Goal: Complete application form

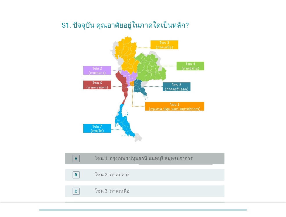
click at [145, 154] on div "A radio_button_unchecked โซน 1: กรุงเทพฯ ปทุมธานี นนทบุรี สมุทรปราการ" at bounding box center [144, 158] width 159 height 12
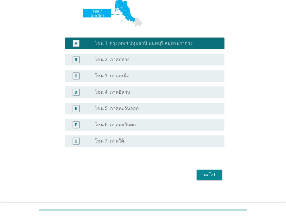
scroll to position [131, 0]
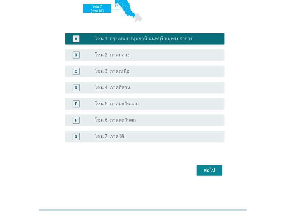
click at [204, 165] on button "ต่อไป" at bounding box center [210, 170] width 26 height 10
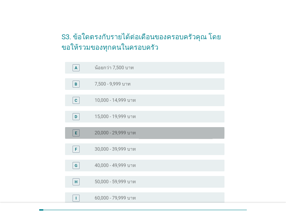
click at [154, 132] on div "radio_button_unchecked 20,000 - 29,999 บาท" at bounding box center [155, 133] width 121 height 6
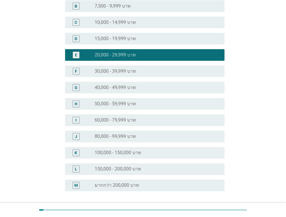
scroll to position [127, 0]
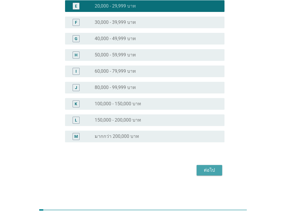
click at [199, 167] on button "ต่อไป" at bounding box center [210, 170] width 26 height 10
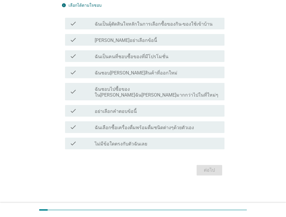
scroll to position [0, 0]
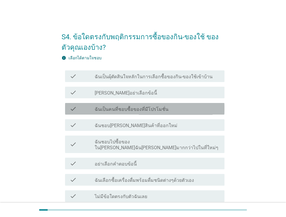
click at [159, 109] on label "ฉันเป็นคนที่ชอบซื้อของที่มีโปรโมชั่น" at bounding box center [132, 109] width 74 height 6
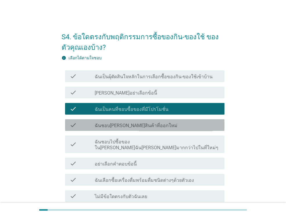
click at [144, 129] on div "check check_box_outline_blank ฉันชอบ[PERSON_NAME]สินค้าที่ออกใหม่" at bounding box center [144, 125] width 159 height 12
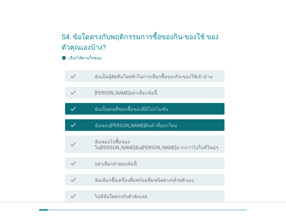
click at [139, 147] on div "check check_box_outline_blank ฉันชอบไปซื้อของใน[PERSON_NAME]ฉัน[PERSON_NAME]มาก…" at bounding box center [143, 144] width 163 height 22
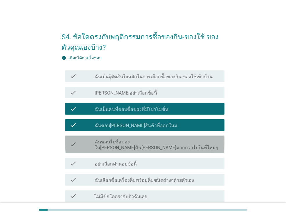
click at [138, 145] on div "check check_box_outline_blank ฉันชอบไปซื้อของใน[PERSON_NAME]ฉัน[PERSON_NAME]มาก…" at bounding box center [144, 143] width 159 height 17
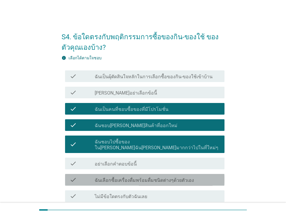
click at [134, 177] on label "ฉันเลือกซื้อเครื่องดื่มพร้อมดื่มชนิดต่างๆด้วยตัวเอง" at bounding box center [144, 180] width 99 height 6
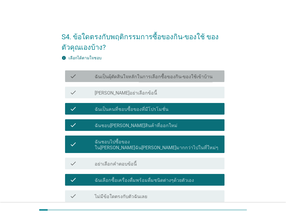
click at [161, 75] on label "ฉันเป็นผุ้ตัดสินใจหลักในการเลือกซื้อของกิน-ของใช้เข้าบ้าน" at bounding box center [154, 77] width 118 height 6
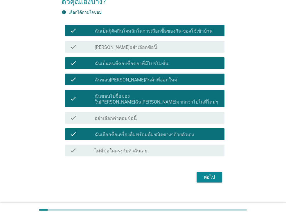
scroll to position [46, 0]
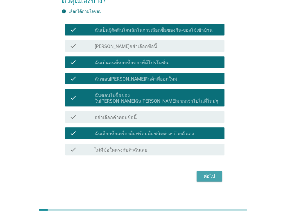
click at [211, 173] on div "ต่อไป" at bounding box center [209, 176] width 16 height 7
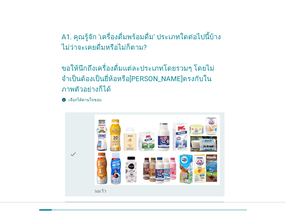
scroll to position [12, 0]
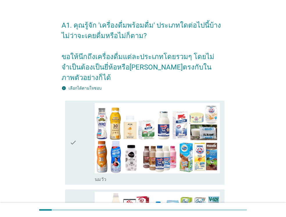
click at [85, 136] on div "check" at bounding box center [82, 142] width 25 height 79
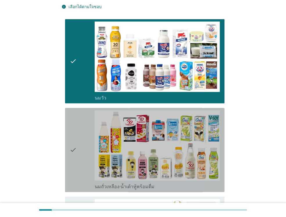
click at [85, 136] on div "check" at bounding box center [82, 149] width 25 height 79
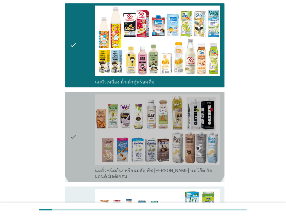
click at [85, 136] on div "check" at bounding box center [82, 136] width 25 height 85
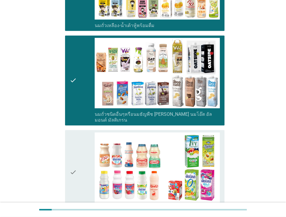
scroll to position [302, 0]
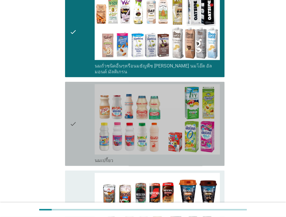
click at [85, 136] on div "check" at bounding box center [82, 123] width 25 height 79
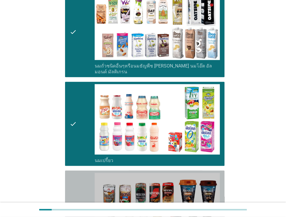
click at [76, 173] on icon "check" at bounding box center [73, 212] width 7 height 79
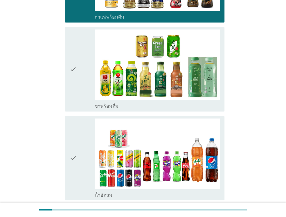
scroll to position [558, 0]
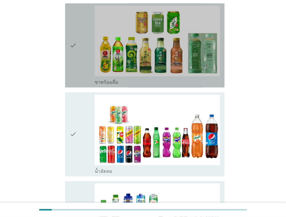
click at [81, 57] on div "check" at bounding box center [82, 45] width 25 height 79
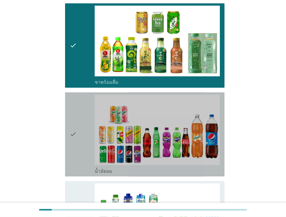
click at [77, 99] on div "check" at bounding box center [82, 133] width 25 height 79
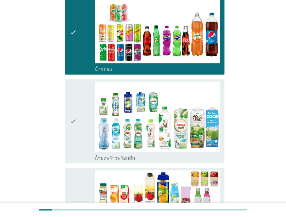
scroll to position [674, 0]
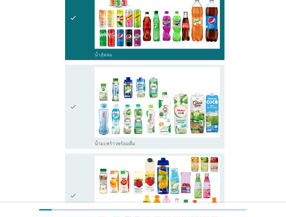
click at [77, 99] on div "check" at bounding box center [82, 106] width 25 height 79
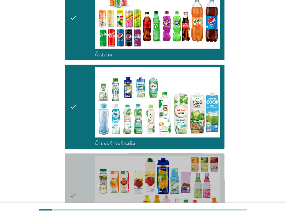
click at [76, 155] on icon "check" at bounding box center [73, 194] width 7 height 79
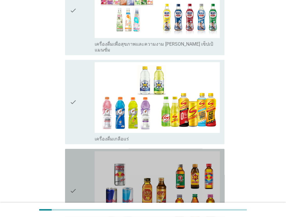
click at [76, 155] on icon "check" at bounding box center [73, 190] width 7 height 79
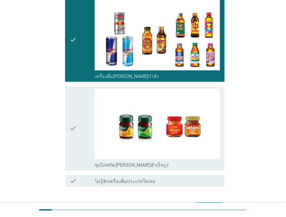
scroll to position [1202, 0]
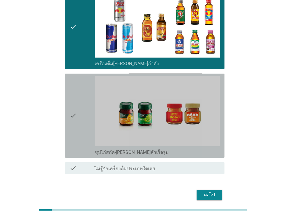
click at [78, 106] on div "check" at bounding box center [82, 115] width 25 height 79
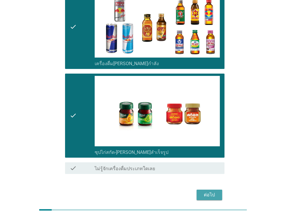
click at [208, 191] on div "ต่อไป" at bounding box center [209, 194] width 16 height 7
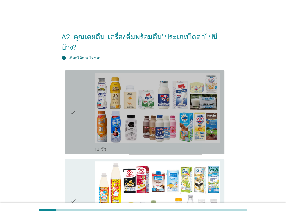
click at [82, 123] on div "check" at bounding box center [82, 112] width 25 height 79
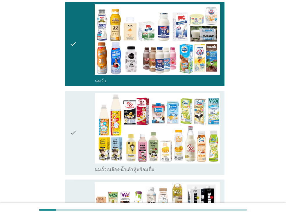
scroll to position [81, 0]
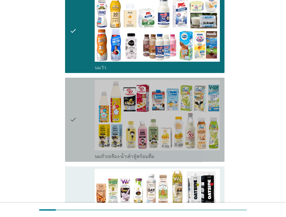
click at [82, 123] on div "check" at bounding box center [82, 119] width 25 height 79
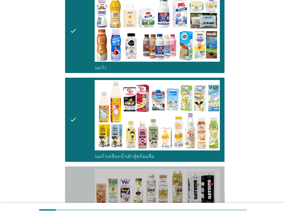
click at [80, 183] on div "check" at bounding box center [82, 210] width 25 height 85
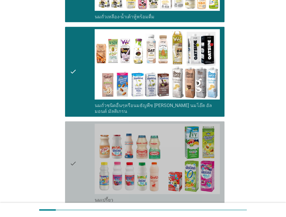
click at [80, 154] on div "check" at bounding box center [82, 162] width 25 height 79
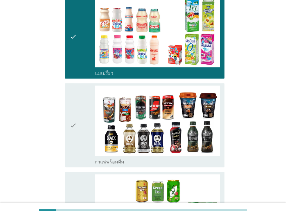
scroll to position [348, 0]
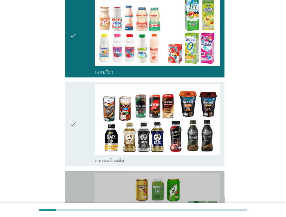
click at [80, 170] on div "check check_box_outline_blank ชาพร้อมดื่ม" at bounding box center [144, 212] width 159 height 84
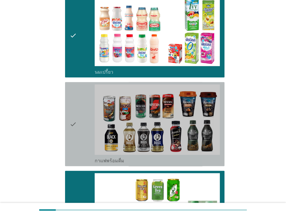
click at [80, 127] on div "check" at bounding box center [82, 123] width 25 height 79
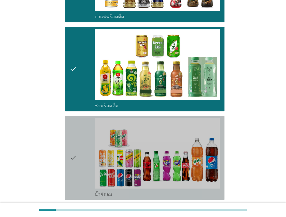
click at [80, 127] on div "check" at bounding box center [82, 157] width 25 height 79
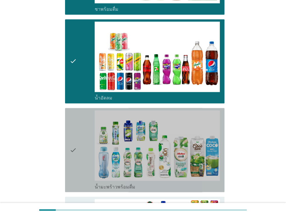
click at [80, 127] on div "check" at bounding box center [82, 149] width 25 height 79
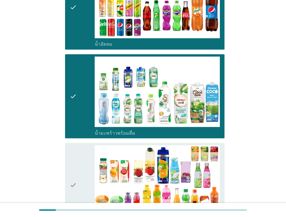
scroll to position [697, 0]
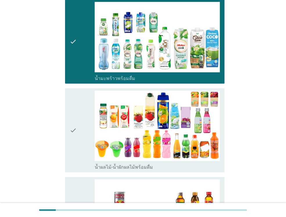
click at [80, 127] on div "check" at bounding box center [82, 129] width 25 height 79
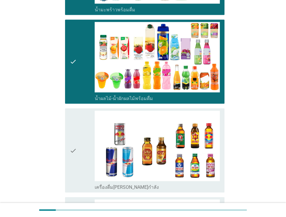
scroll to position [778, 0]
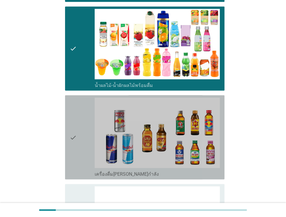
click at [80, 127] on div "check" at bounding box center [82, 137] width 25 height 79
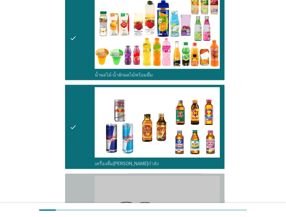
click at [78, 182] on div "check" at bounding box center [82, 215] width 25 height 79
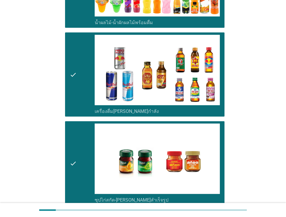
scroll to position [895, 0]
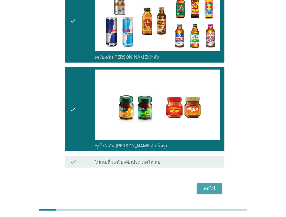
click at [204, 185] on div "ต่อไป" at bounding box center [209, 188] width 16 height 7
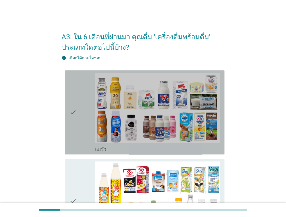
click at [80, 132] on div "check" at bounding box center [82, 112] width 25 height 79
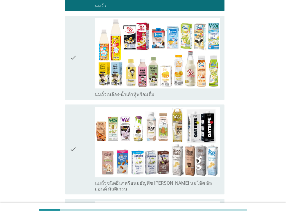
scroll to position [151, 0]
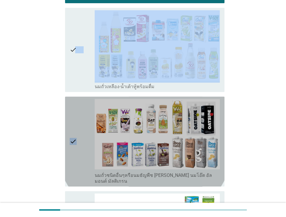
drag, startPoint x: 80, startPoint y: 132, endPoint x: 76, endPoint y: 78, distance: 53.6
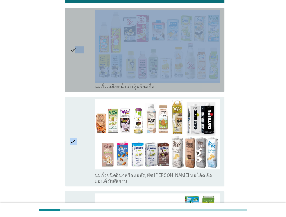
click at [76, 78] on icon "check" at bounding box center [73, 49] width 7 height 79
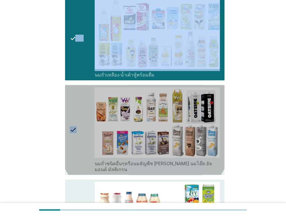
click at [76, 91] on icon "check" at bounding box center [73, 129] width 7 height 85
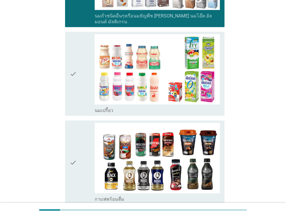
scroll to position [314, 0]
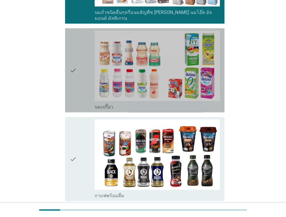
click at [76, 91] on icon "check" at bounding box center [73, 69] width 7 height 79
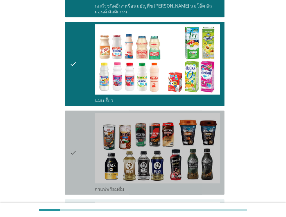
click at [78, 127] on div "check" at bounding box center [82, 152] width 25 height 79
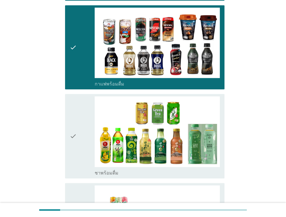
scroll to position [441, 0]
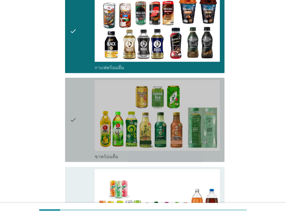
click at [78, 127] on div "check" at bounding box center [82, 119] width 25 height 79
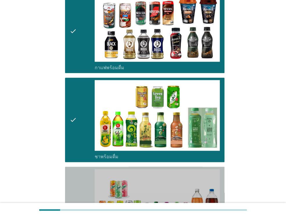
click at [73, 169] on icon "check" at bounding box center [73, 208] width 7 height 79
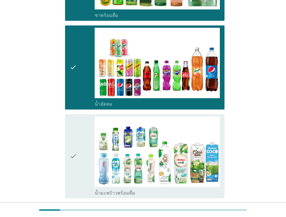
scroll to position [604, 0]
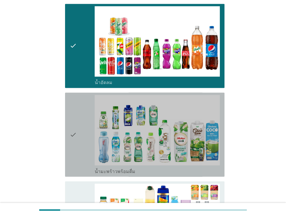
click at [75, 130] on icon "check" at bounding box center [73, 134] width 7 height 79
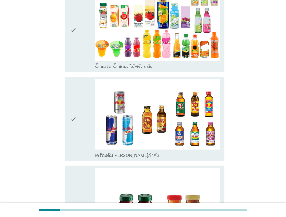
scroll to position [813, 0]
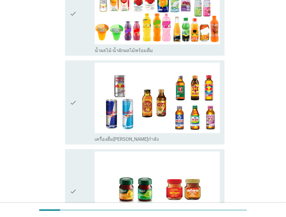
click at [79, 71] on div "check" at bounding box center [82, 102] width 25 height 79
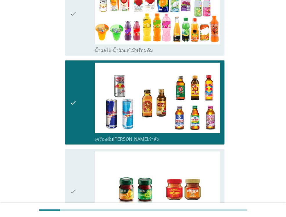
click at [78, 24] on div "check" at bounding box center [82, 13] width 25 height 79
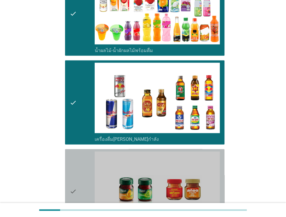
click at [84, 151] on div "check" at bounding box center [82, 190] width 25 height 79
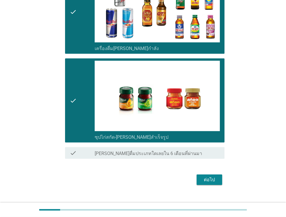
scroll to position [906, 0]
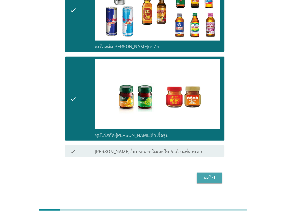
click at [216, 174] on div "ต่อไป" at bounding box center [209, 177] width 16 height 7
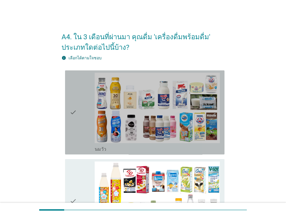
click at [84, 141] on div "check" at bounding box center [82, 112] width 25 height 79
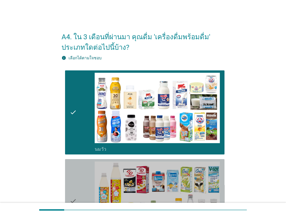
click at [77, 195] on div "check" at bounding box center [82, 200] width 25 height 79
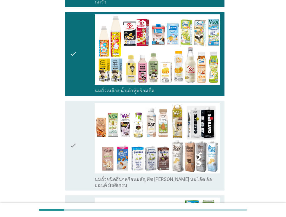
scroll to position [186, 0]
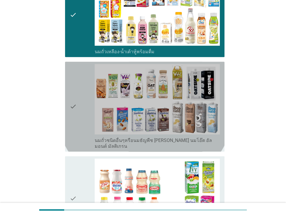
click at [78, 128] on div "check" at bounding box center [82, 106] width 25 height 85
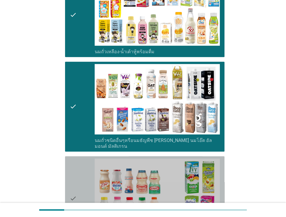
click at [81, 158] on div "check" at bounding box center [82, 197] width 25 height 79
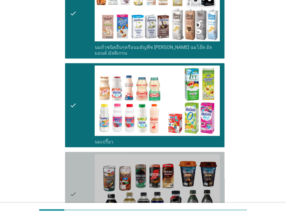
click at [81, 156] on div "check" at bounding box center [82, 193] width 25 height 79
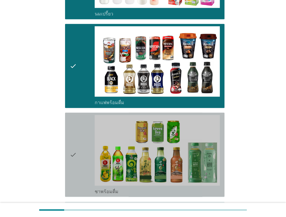
click at [81, 156] on div "check" at bounding box center [82, 154] width 25 height 79
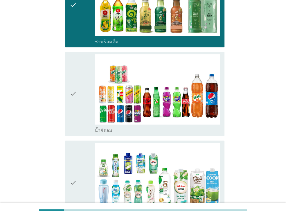
scroll to position [558, 0]
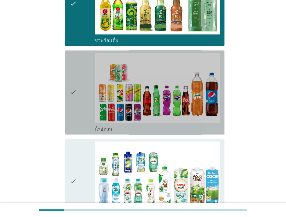
click at [79, 109] on div "check" at bounding box center [82, 92] width 25 height 79
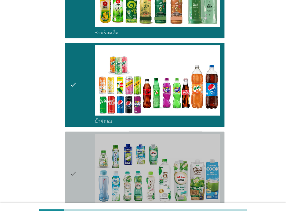
click at [82, 166] on div "check" at bounding box center [82, 173] width 25 height 79
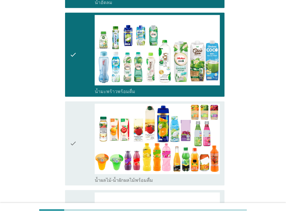
scroll to position [685, 0]
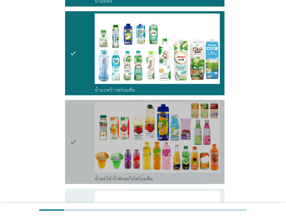
click at [82, 166] on div "check" at bounding box center [82, 141] width 25 height 79
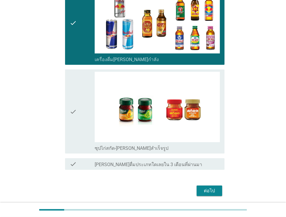
scroll to position [894, 0]
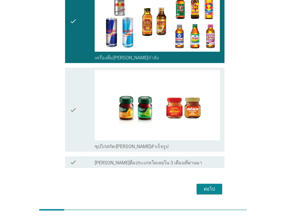
click at [76, 118] on icon "check" at bounding box center [73, 109] width 7 height 79
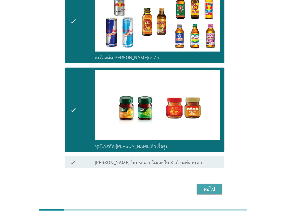
click at [206, 184] on button "ต่อไป" at bounding box center [210, 189] width 26 height 10
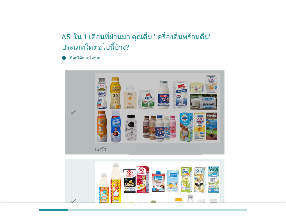
click at [88, 144] on div "check" at bounding box center [82, 112] width 25 height 79
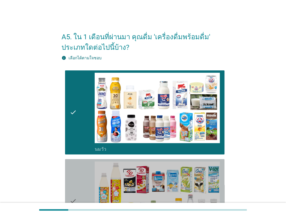
click at [78, 182] on div "check" at bounding box center [82, 200] width 25 height 79
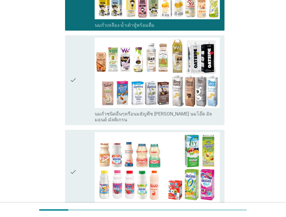
scroll to position [221, 0]
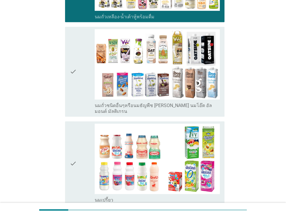
click at [76, 119] on div "check check_box_outline_blank นมเปรี้ยว" at bounding box center [143, 163] width 163 height 89
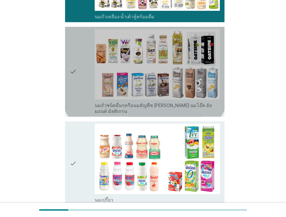
click at [74, 99] on icon "check" at bounding box center [73, 71] width 7 height 85
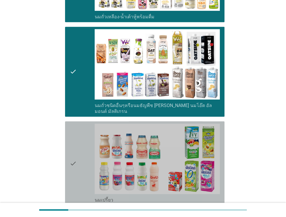
click at [78, 137] on div "check" at bounding box center [82, 162] width 25 height 79
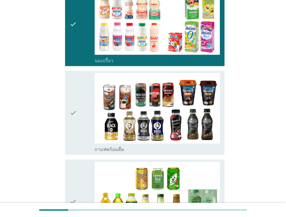
scroll to position [360, 0]
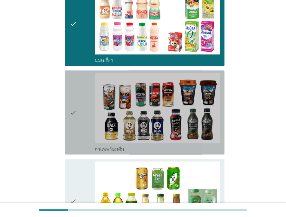
click at [78, 137] on div "check" at bounding box center [82, 112] width 25 height 79
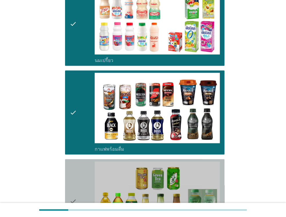
click at [80, 168] on div "check" at bounding box center [82, 200] width 25 height 79
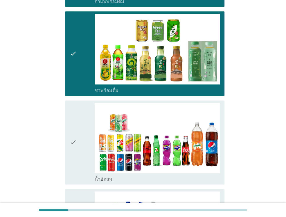
scroll to position [558, 0]
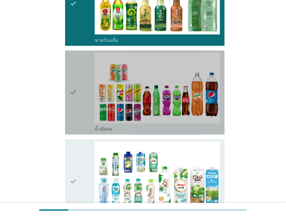
click at [77, 122] on div "check" at bounding box center [82, 92] width 25 height 79
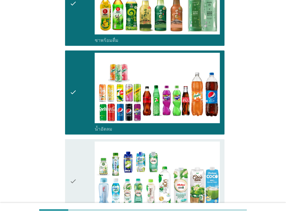
click at [78, 156] on div "check" at bounding box center [82, 180] width 25 height 79
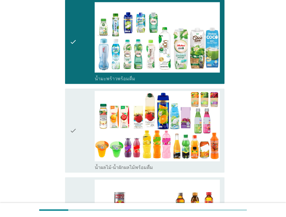
scroll to position [697, 0]
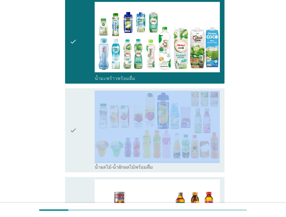
drag, startPoint x: 80, startPoint y: 100, endPoint x: 79, endPoint y: 186, distance: 85.1
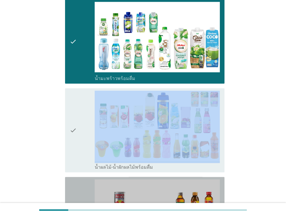
click at [79, 186] on div "check" at bounding box center [82, 218] width 25 height 79
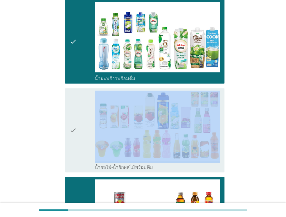
click at [78, 142] on div "check" at bounding box center [82, 129] width 25 height 79
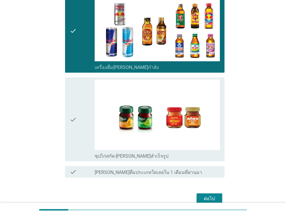
scroll to position [906, 0]
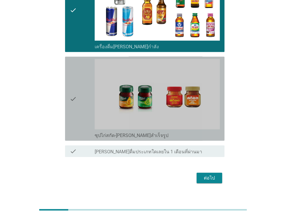
click at [82, 115] on div "check" at bounding box center [82, 98] width 25 height 79
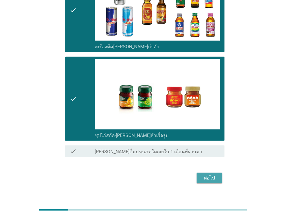
click at [213, 174] on div "ต่อไป" at bounding box center [209, 177] width 16 height 7
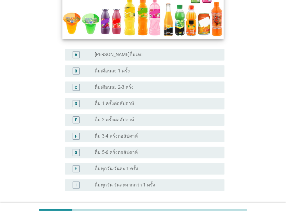
scroll to position [174, 0]
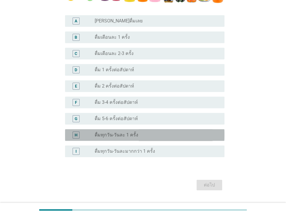
click at [124, 129] on div "H radio_button_unchecked ดื่มทุกวัน-วันละ 1 ครั้ง" at bounding box center [144, 135] width 159 height 12
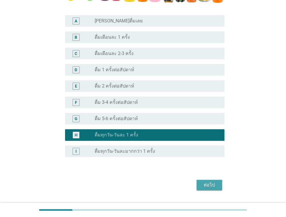
click at [209, 185] on div "ต่อไป" at bounding box center [209, 184] width 16 height 7
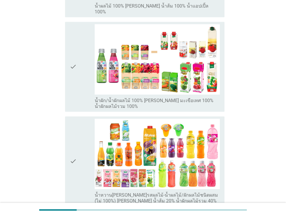
scroll to position [0, 0]
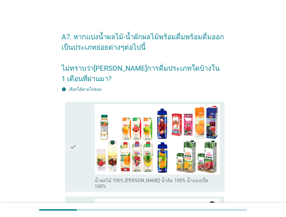
click at [78, 152] on div "check" at bounding box center [82, 146] width 25 height 85
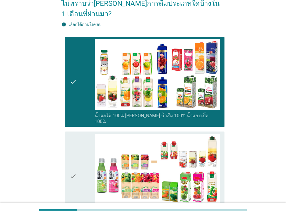
scroll to position [70, 0]
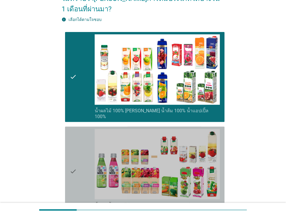
click at [78, 152] on div "check" at bounding box center [82, 171] width 25 height 85
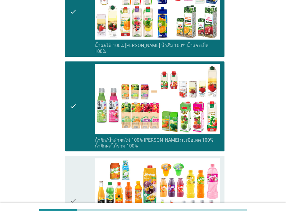
scroll to position [139, 0]
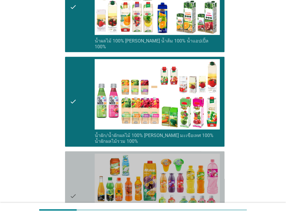
click at [78, 153] on div "check" at bounding box center [82, 195] width 25 height 85
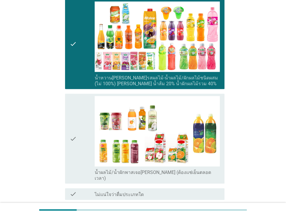
scroll to position [302, 0]
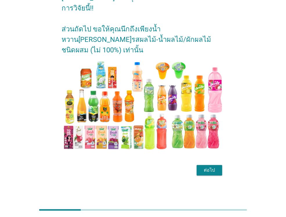
scroll to position [0, 0]
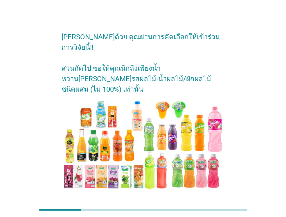
click at [209, 206] on div "ต่อไป" at bounding box center [209, 209] width 16 height 7
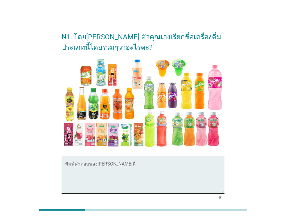
click at [166, 169] on textarea "พิมพ์คำตอบของคุณ ที่นี่" at bounding box center [144, 178] width 159 height 30
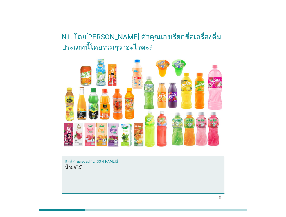
type textarea "น้ำผลไม้"
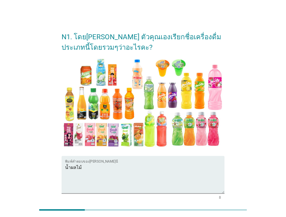
click at [246, 147] on div "N1. โดย[PERSON_NAME] ตัวคุณเองเรียกชื่อเครื่องดื่มประเภทนี้โดยรวมๆว่าอะไรคะ? พิ…" at bounding box center [143, 126] width 258 height 210
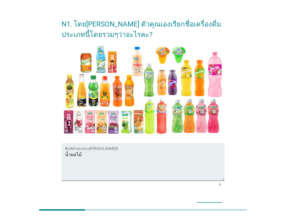
scroll to position [23, 0]
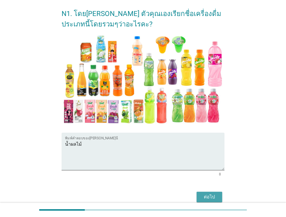
click at [207, 194] on div "ต่อไป" at bounding box center [209, 196] width 16 height 7
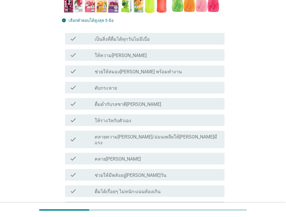
scroll to position [197, 0]
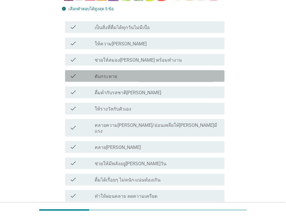
click at [153, 75] on div "check_box_outline_blank ดับกระหาย" at bounding box center [157, 75] width 125 height 7
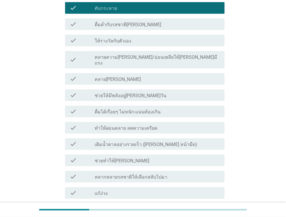
scroll to position [279, 0]
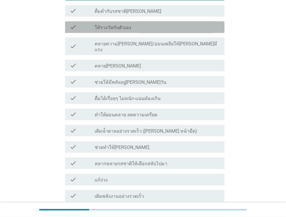
click at [136, 32] on div "check check_box_outline_blank ให้รางวัลกับตัวเอง" at bounding box center [144, 27] width 159 height 12
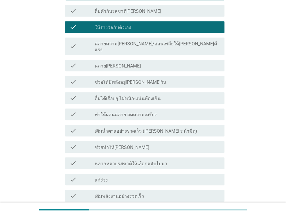
click at [123, 62] on div "check_box_outline_blank คลาย[PERSON_NAME]" at bounding box center [157, 65] width 125 height 7
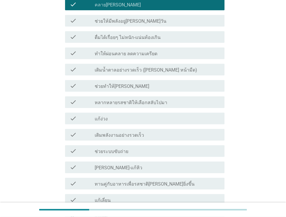
scroll to position [372, 0]
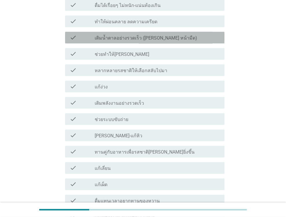
click at [125, 35] on label "เติมน้ำตาลอย่างรวดเร็ว ([PERSON_NAME] หน้ามืด)" at bounding box center [146, 38] width 103 height 6
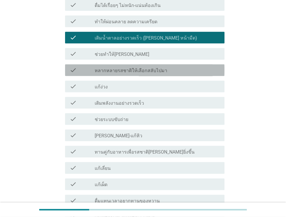
click at [118, 68] on div "check check_box_outline_blank หลากหลายรสชาติให้เลือกสลับไปมา" at bounding box center [144, 70] width 159 height 12
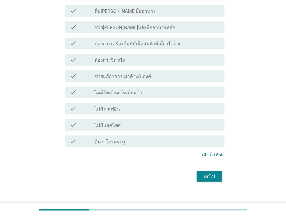
scroll to position [577, 0]
click at [206, 171] on button "ต่อไป" at bounding box center [210, 176] width 26 height 10
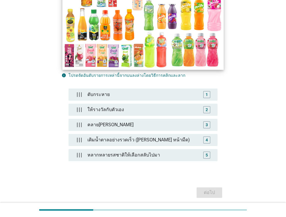
scroll to position [121, 0]
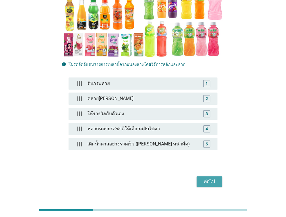
click at [206, 178] on div "ต่อไป" at bounding box center [209, 181] width 16 height 7
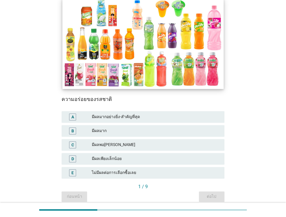
scroll to position [94, 0]
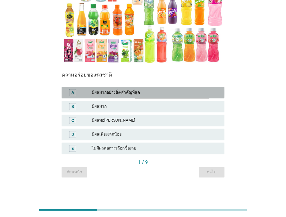
click at [138, 93] on div "มีผลมากอย่างยิ่ง-สำคัญที่สุด" at bounding box center [156, 92] width 128 height 7
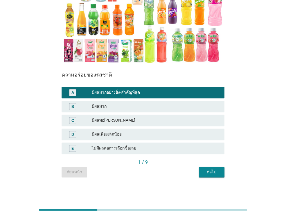
click at [217, 171] on div "ต่อไป" at bounding box center [212, 172] width 16 height 6
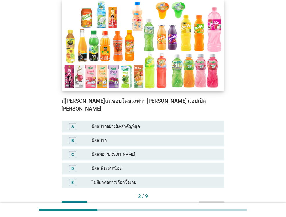
scroll to position [81, 0]
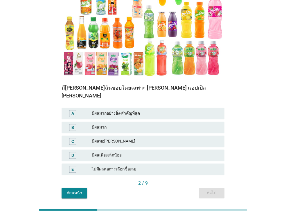
click at [156, 96] on div "มี[PERSON_NAME]ฉันชอบโดยเฉพาะ [PERSON_NAME] แอปเปิ้ล [PERSON_NAME] A มีผลมากอย่…" at bounding box center [143, 132] width 163 height 95
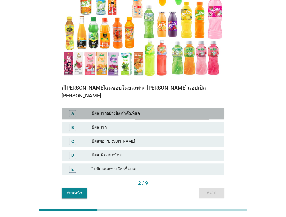
click at [150, 110] on div "มีผลมากอย่างยิ่ง-สำคัญที่สุด" at bounding box center [156, 113] width 128 height 7
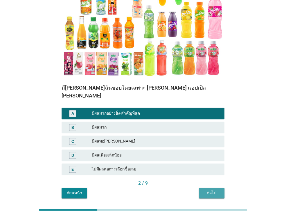
click at [218, 190] on div "ต่อไป" at bounding box center [212, 193] width 16 height 6
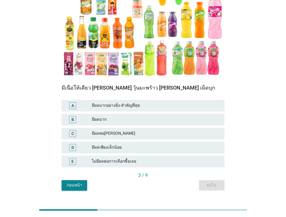
scroll to position [0, 0]
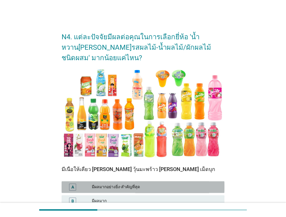
click at [171, 186] on div "มีผลมากอย่างยิ่ง-สำคัญที่สุด" at bounding box center [156, 186] width 128 height 7
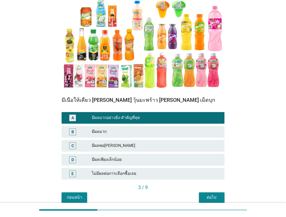
scroll to position [94, 0]
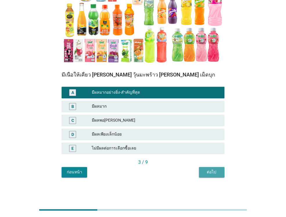
click at [220, 167] on button "ต่อไป" at bounding box center [212, 172] width 26 height 10
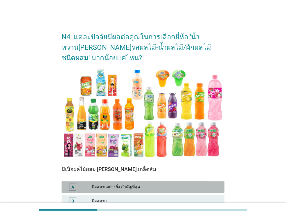
click at [163, 191] on div "A มีผลมากอย่างยิ่ง-สำคัญที่สุด" at bounding box center [143, 187] width 163 height 12
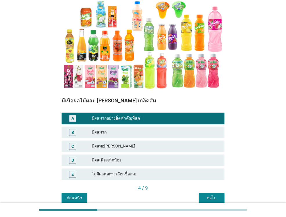
scroll to position [94, 0]
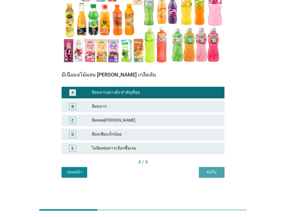
click at [209, 167] on button "ต่อไป" at bounding box center [212, 172] width 26 height 10
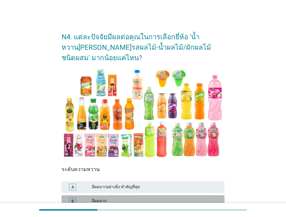
click at [149, 195] on div "B มีผลมาก" at bounding box center [143, 201] width 163 height 12
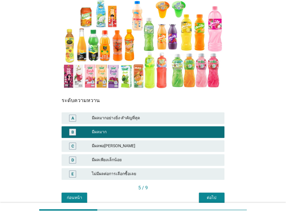
scroll to position [94, 0]
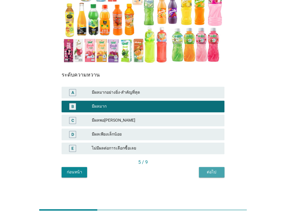
click at [213, 173] on div "ต่อไป" at bounding box center [212, 172] width 16 height 6
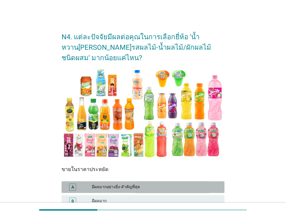
click at [150, 184] on div "มีผลมากอย่างยิ่ง-สำคัญที่สุด" at bounding box center [156, 186] width 128 height 7
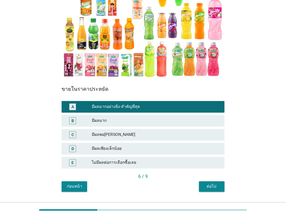
scroll to position [94, 0]
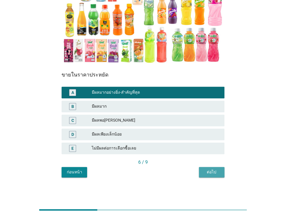
click at [204, 168] on button "ต่อไป" at bounding box center [212, 172] width 26 height 10
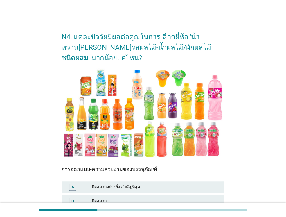
click at [149, 183] on div "A มีผลมากอย่างยิ่ง-สำคัญที่สุด" at bounding box center [143, 187] width 163 height 12
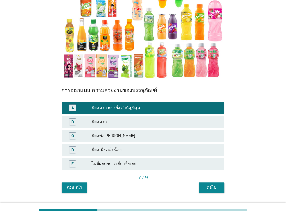
scroll to position [94, 0]
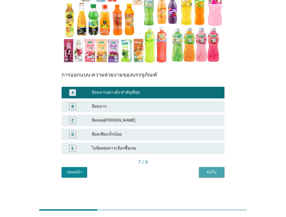
click at [214, 176] on button "ต่อไป" at bounding box center [212, 172] width 26 height 10
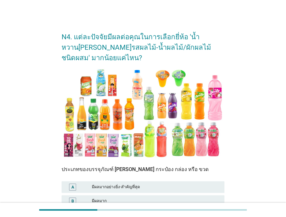
click at [178, 190] on div "มีผลมากอย่างยิ่ง-สำคัญที่สุด" at bounding box center [156, 186] width 128 height 7
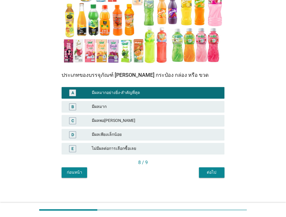
scroll to position [94, 0]
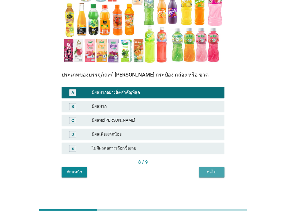
click at [211, 175] on button "ต่อไป" at bounding box center [212, 172] width 26 height 10
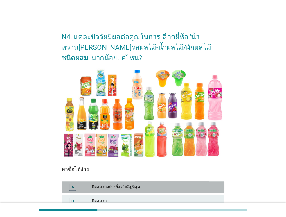
click at [164, 185] on div "มีผลมากอย่างยิ่ง-สำคัญที่สุด" at bounding box center [156, 186] width 128 height 7
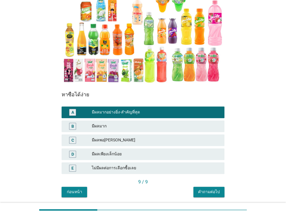
scroll to position [94, 0]
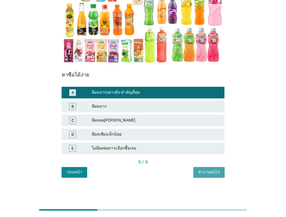
click at [206, 173] on div "คำถามต่อไป" at bounding box center [209, 172] width 22 height 6
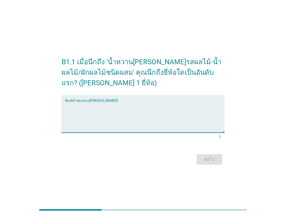
click at [189, 106] on textarea "พิมพ์คำตอบของคุณ ที่นี่" at bounding box center [144, 117] width 159 height 30
type textarea "[PERSON_NAME]"
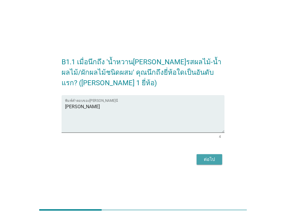
click at [202, 161] on div "ต่อไป" at bounding box center [209, 159] width 16 height 7
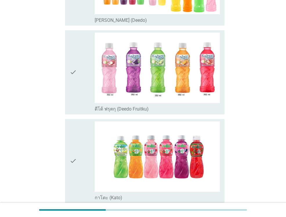
scroll to position [139, 0]
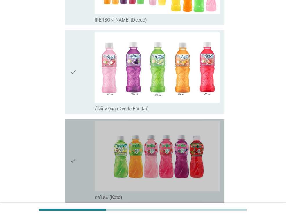
click at [80, 139] on div "check" at bounding box center [82, 160] width 25 height 79
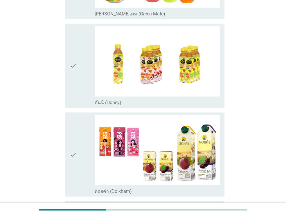
scroll to position [767, 0]
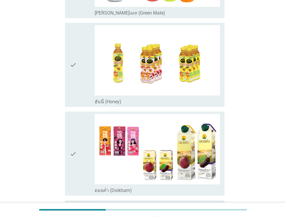
click at [80, 139] on div "check" at bounding box center [82, 153] width 25 height 79
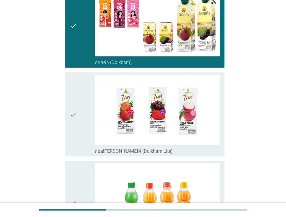
scroll to position [906, 0]
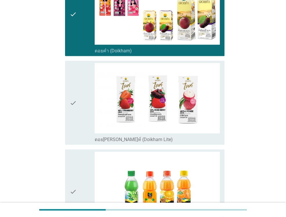
click at [85, 107] on div "check" at bounding box center [82, 102] width 25 height 79
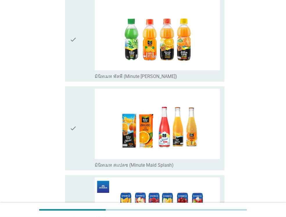
scroll to position [1069, 0]
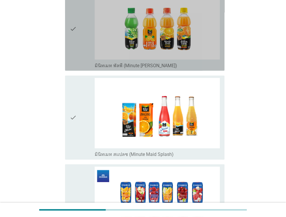
click at [79, 36] on div "check" at bounding box center [82, 28] width 25 height 79
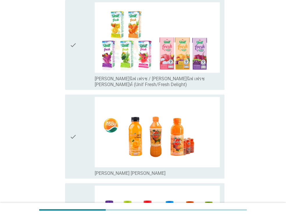
scroll to position [1417, 0]
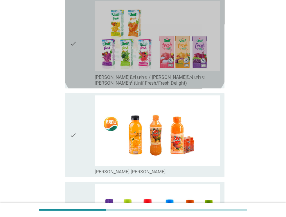
click at [79, 36] on div "check" at bounding box center [82, 43] width 25 height 85
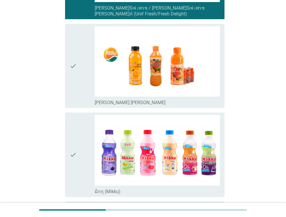
scroll to position [1535, 0]
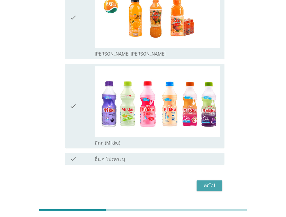
click at [211, 182] on div "ต่อไป" at bounding box center [209, 185] width 16 height 7
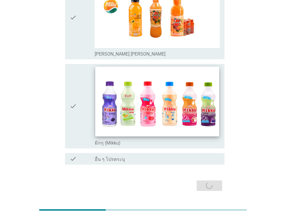
scroll to position [0, 0]
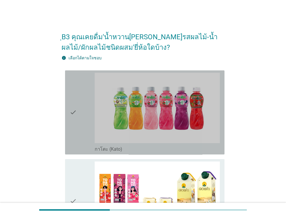
click at [76, 94] on icon "check" at bounding box center [73, 112] width 7 height 79
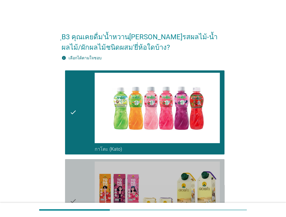
click at [76, 166] on icon "check" at bounding box center [73, 200] width 7 height 79
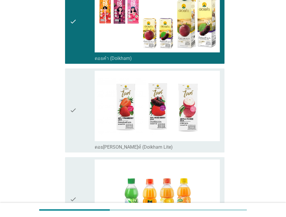
scroll to position [186, 0]
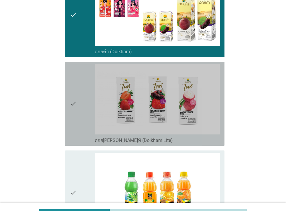
click at [81, 112] on div "check" at bounding box center [82, 103] width 25 height 79
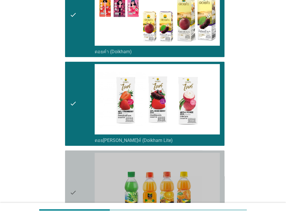
click at [78, 152] on div "check" at bounding box center [82, 191] width 25 height 79
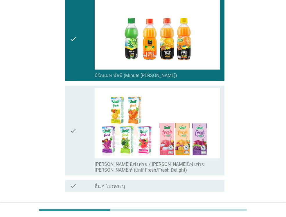
scroll to position [360, 0]
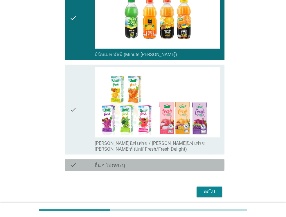
click at [78, 159] on div "check check_box อื่น ๆ โปรดระบุ" at bounding box center [144, 165] width 159 height 12
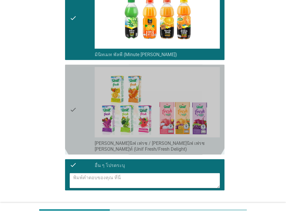
click at [79, 128] on div "check" at bounding box center [82, 109] width 25 height 85
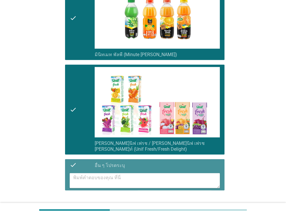
click at [79, 161] on div "check" at bounding box center [82, 164] width 25 height 7
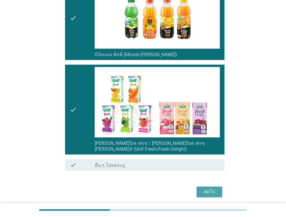
click at [213, 188] on div "ต่อไป" at bounding box center [209, 191] width 16 height 7
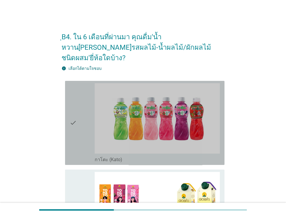
click at [83, 99] on div "check" at bounding box center [82, 122] width 25 height 79
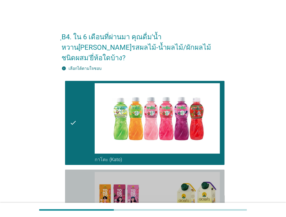
click at [80, 169] on div "check check_box_outline_blank ดอยคำ (Doikham)" at bounding box center [144, 211] width 159 height 84
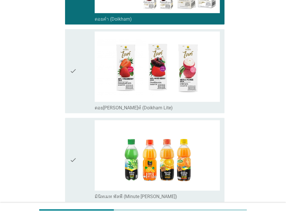
scroll to position [232, 0]
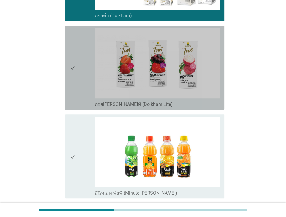
click at [76, 85] on icon "check" at bounding box center [73, 67] width 7 height 79
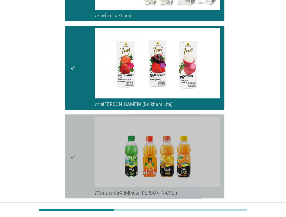
click at [76, 135] on icon "check" at bounding box center [73, 155] width 7 height 79
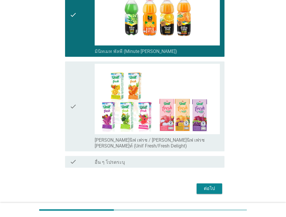
scroll to position [375, 0]
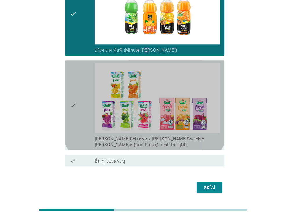
click at [82, 107] on div "check" at bounding box center [82, 104] width 25 height 85
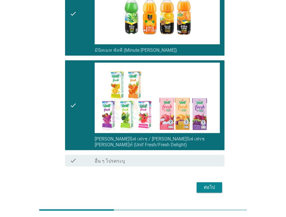
click at [211, 184] on div "ต่อไป" at bounding box center [209, 187] width 16 height 7
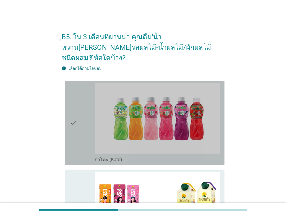
click at [76, 136] on icon "check" at bounding box center [73, 122] width 7 height 79
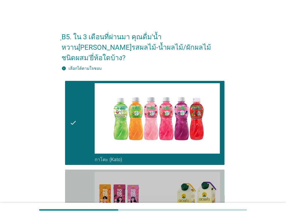
click at [76, 175] on icon "check" at bounding box center [73, 211] width 7 height 79
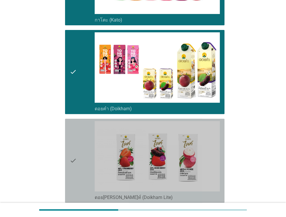
click at [76, 175] on icon "check" at bounding box center [73, 160] width 7 height 79
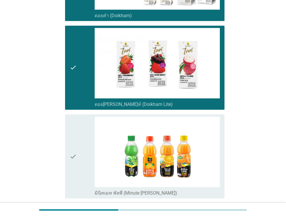
click at [76, 175] on icon "check" at bounding box center [73, 155] width 7 height 79
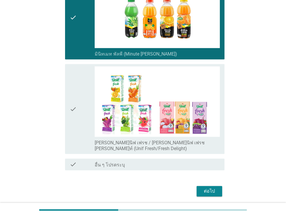
scroll to position [372, 0]
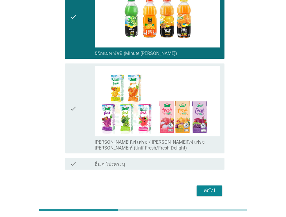
click at [78, 132] on div "check" at bounding box center [82, 108] width 25 height 85
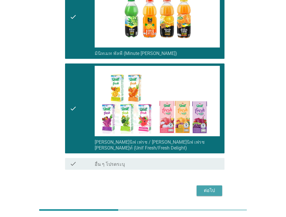
click at [208, 187] on div "ต่อไป" at bounding box center [209, 190] width 16 height 7
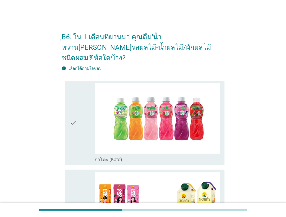
click at [74, 106] on icon "check" at bounding box center [73, 122] width 7 height 79
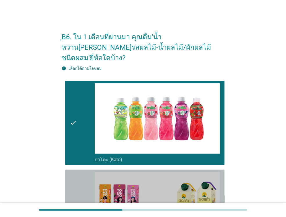
click at [76, 192] on icon "check" at bounding box center [73, 211] width 7 height 79
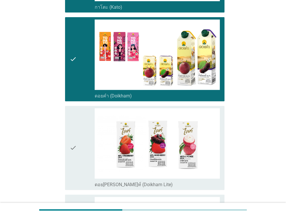
scroll to position [163, 0]
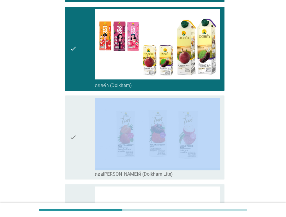
drag, startPoint x: 80, startPoint y: 147, endPoint x: 77, endPoint y: 187, distance: 39.6
click at [77, 187] on div "check check_box_outline_blank กาโตะ (Kato) check check_box_outline_blank ดอยคำ …" at bounding box center [143, 148] width 163 height 465
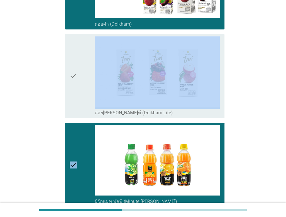
scroll to position [232, 0]
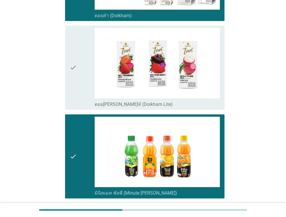
click at [73, 77] on icon "check" at bounding box center [73, 67] width 7 height 79
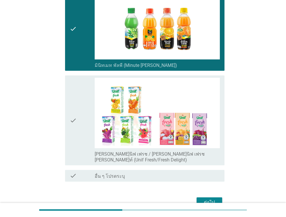
scroll to position [360, 0]
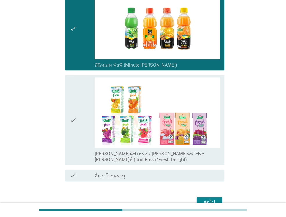
click at [83, 117] on div "check" at bounding box center [82, 119] width 25 height 85
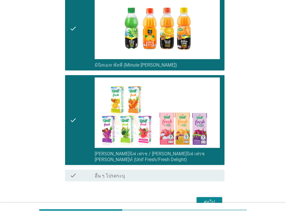
click at [212, 198] on div "ต่อไป" at bounding box center [209, 201] width 16 height 7
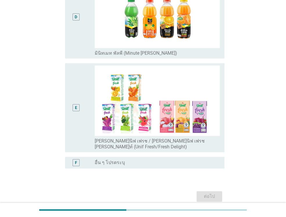
scroll to position [0, 0]
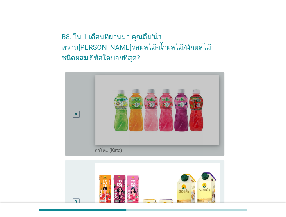
click at [97, 132] on img at bounding box center [157, 110] width 124 height 70
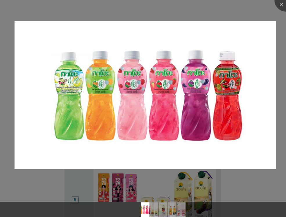
click at [84, 130] on img at bounding box center [145, 94] width 261 height 147
click at [69, 197] on div at bounding box center [143, 199] width 286 height 5
click at [78, 178] on div at bounding box center [143, 108] width 286 height 217
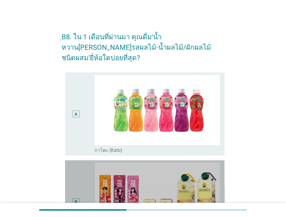
click at [74, 162] on div "B" at bounding box center [76, 201] width 12 height 78
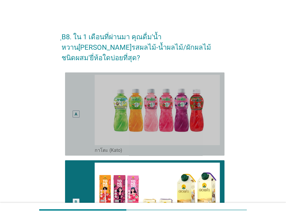
click at [84, 105] on div "A" at bounding box center [82, 114] width 25 height 78
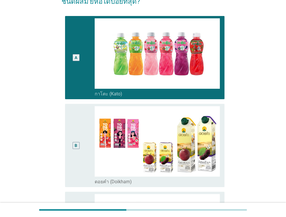
scroll to position [68, 0]
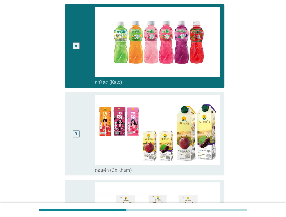
click at [71, 112] on div "B" at bounding box center [76, 133] width 12 height 78
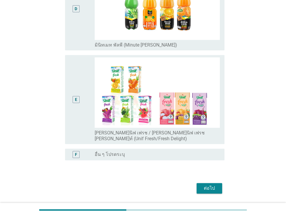
scroll to position [370, 0]
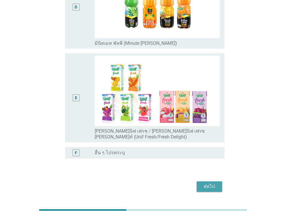
click at [207, 183] on div "ต่อไป" at bounding box center [209, 186] width 16 height 7
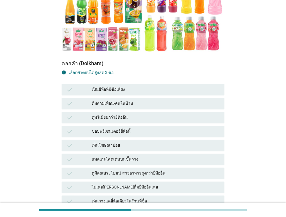
scroll to position [128, 0]
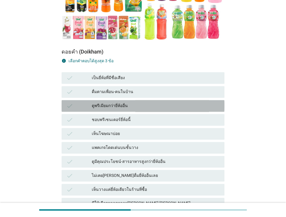
click at [146, 102] on div "ดูพรีเมียมกว่ายี่ห้ออื่น" at bounding box center [156, 105] width 128 height 7
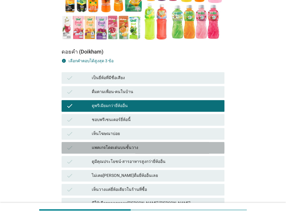
click at [132, 144] on div "แพคเกจโดดเด่นบนชั้นวาง" at bounding box center [156, 147] width 128 height 7
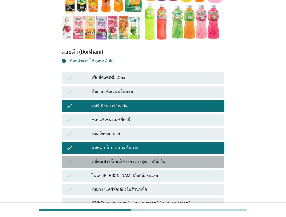
click at [123, 156] on div "check ดูมีคุณประโยชน์-สารอาหารสูงกว่ายี่ห้ออื่น" at bounding box center [143, 162] width 163 height 12
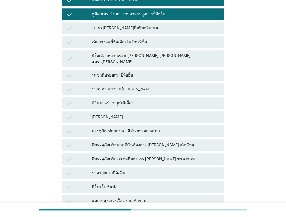
scroll to position [335, 0]
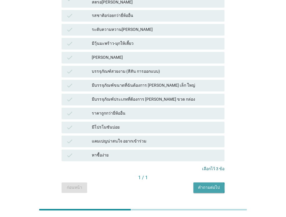
click at [204, 184] on div "คำถามต่อไป" at bounding box center [209, 187] width 22 height 6
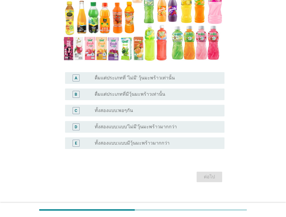
scroll to position [103, 0]
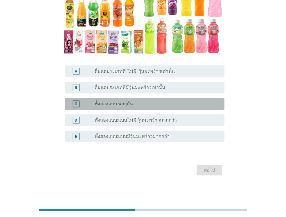
click at [174, 103] on div "radio_button_unchecked ทั้งสองแบบ:พอๆกัน" at bounding box center [155, 104] width 121 height 6
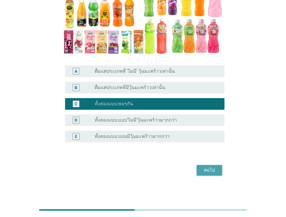
click at [206, 171] on div "ต่อไป" at bounding box center [209, 169] width 16 height 7
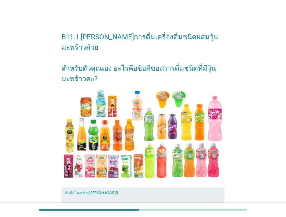
click at [159, 194] on textarea "พิมพ์คำตอบของคุณ ที่นี่" at bounding box center [144, 209] width 159 height 30
type textarea "ได้เคี้ยวหนุบหนับ"
click at [266, 167] on div "B11.1 [PERSON_NAME]การดื่มเครื่องดื่มชนิดผสมวุ้นมะพร้าวด้วย สำหรับตัวคุณเอง อะไ…" at bounding box center [143, 142] width 258 height 242
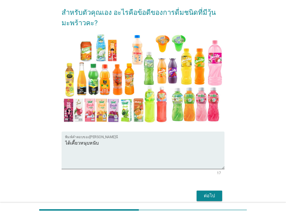
scroll to position [71, 0]
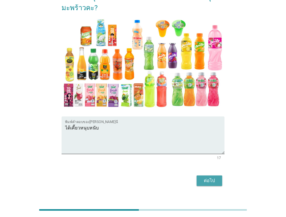
click at [219, 175] on button "ต่อไป" at bounding box center [210, 180] width 26 height 10
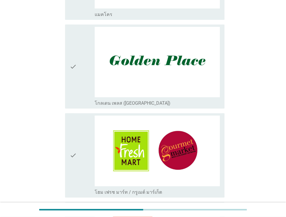
scroll to position [314, 0]
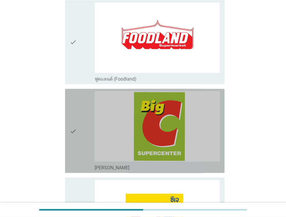
click at [78, 105] on div "check" at bounding box center [82, 130] width 25 height 79
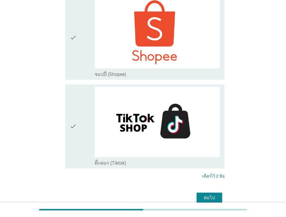
scroll to position [1657, 0]
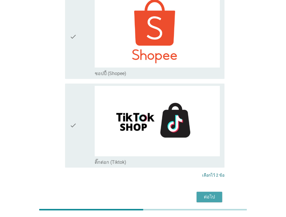
click at [213, 193] on div "ต่อไป" at bounding box center [209, 196] width 16 height 7
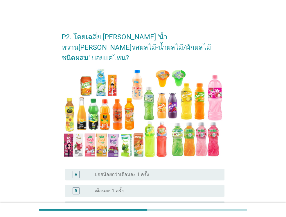
scroll to position [12, 0]
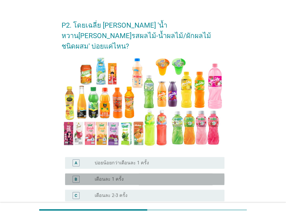
click at [167, 176] on div "radio_button_unchecked เดือนละ 1 ครั้ง" at bounding box center [155, 179] width 121 height 6
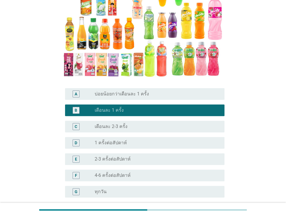
scroll to position [125, 0]
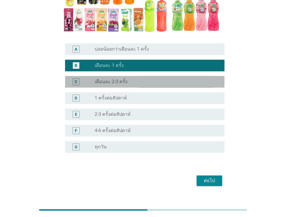
click at [138, 76] on div "C radio_button_unchecked เดือนละ 2-3 ครั้ง" at bounding box center [144, 82] width 159 height 12
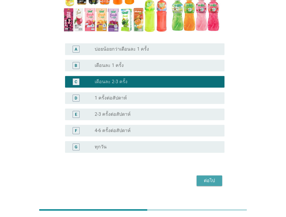
click at [209, 177] on div "ต่อไป" at bounding box center [209, 180] width 16 height 7
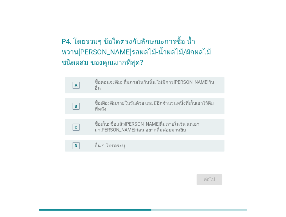
click at [175, 102] on label "ซื้อเผื่อ: ดื่มภายในวันด้วย และมีอีกจำนวนหนึ่งที่เก็บเอาไว้ดื่มทีหลัง" at bounding box center [155, 106] width 121 height 12
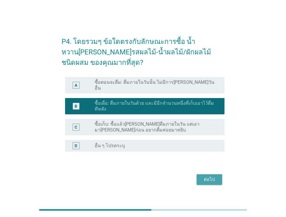
click at [214, 176] on div "ต่อไป" at bounding box center [209, 179] width 16 height 7
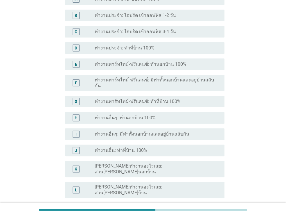
scroll to position [127, 0]
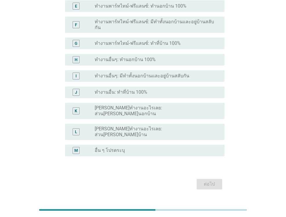
drag, startPoint x: 160, startPoint y: 101, endPoint x: 152, endPoint y: 116, distance: 16.4
click at [152, 116] on div "A radio_button_unchecked ทำงานประจำ: เข้าออฟฟิส 100% B radio_button_unchecked ท…" at bounding box center [143, 45] width 163 height 225
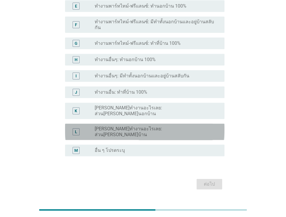
click at [152, 123] on div "L radio_button_unchecked [PERSON_NAME]ทำงานอะไรเลย: ส่วน[PERSON_NAME]บ้าน" at bounding box center [144, 131] width 159 height 16
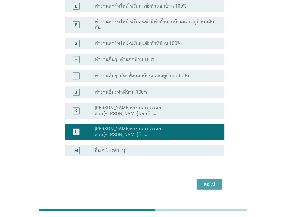
click at [208, 180] on div "ต่อไป" at bounding box center [209, 183] width 16 height 7
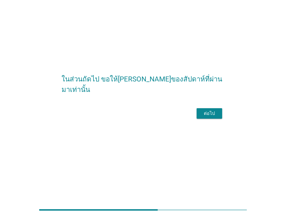
scroll to position [0, 0]
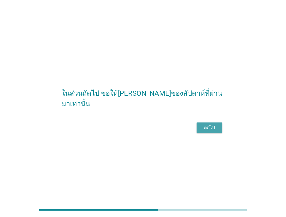
click at [211, 131] on div "ต่อไป" at bounding box center [209, 127] width 16 height 7
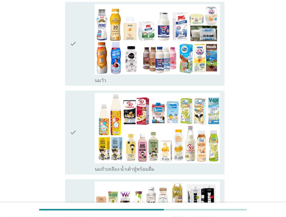
scroll to position [337, 0]
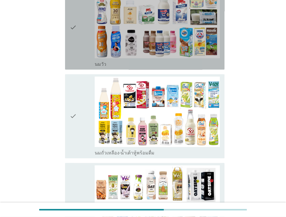
click at [81, 33] on div "check" at bounding box center [82, 27] width 25 height 79
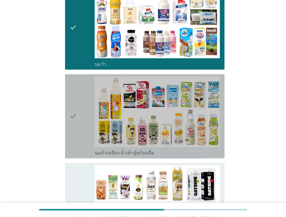
click at [76, 76] on icon "check" at bounding box center [73, 115] width 7 height 79
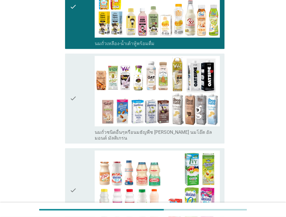
scroll to position [453, 0]
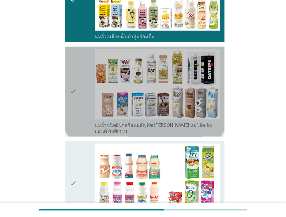
click at [78, 56] on div "check" at bounding box center [82, 91] width 25 height 85
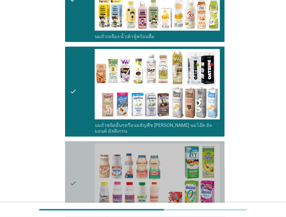
click at [73, 143] on icon "check" at bounding box center [73, 182] width 7 height 79
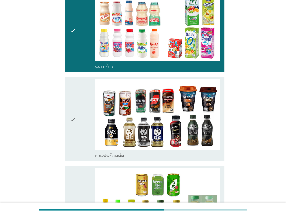
scroll to position [627, 0]
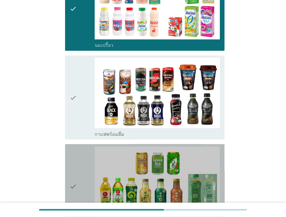
click at [73, 146] on icon "check" at bounding box center [73, 185] width 7 height 79
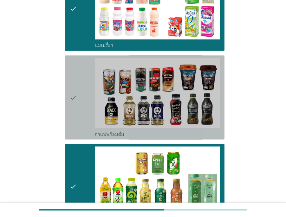
click at [78, 94] on div "check" at bounding box center [82, 97] width 25 height 79
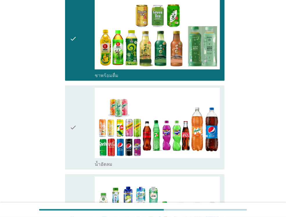
scroll to position [790, 0]
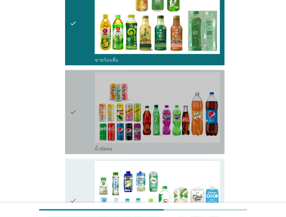
click at [78, 94] on div "check" at bounding box center [82, 111] width 25 height 79
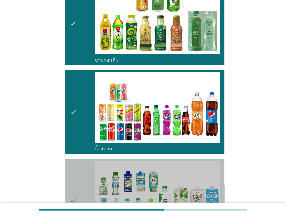
click at [77, 161] on div "check" at bounding box center [82, 200] width 25 height 79
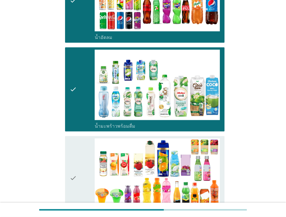
scroll to position [918, 0]
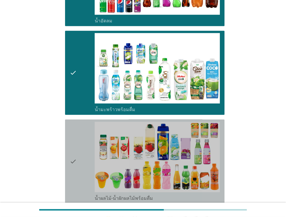
click at [77, 139] on div "check" at bounding box center [82, 161] width 25 height 79
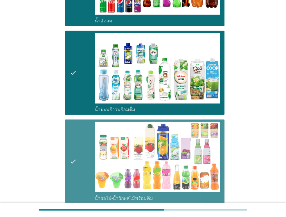
click at [85, 166] on div "check check_box_outline_blank น้ำผลไม้-น้ำผักผลไม้พร้อมดื่ม" at bounding box center [144, 161] width 159 height 84
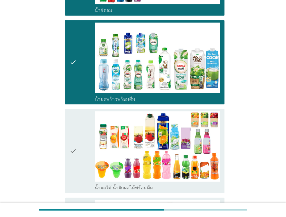
scroll to position [929, 0]
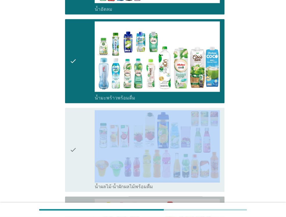
drag, startPoint x: 85, startPoint y: 166, endPoint x: 80, endPoint y: 130, distance: 36.6
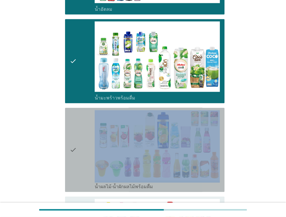
click at [80, 130] on div "check" at bounding box center [82, 149] width 25 height 79
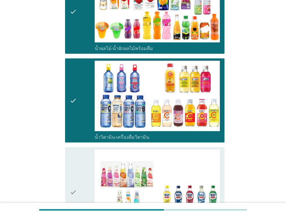
scroll to position [1069, 0]
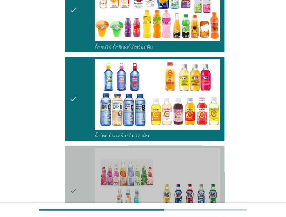
click at [76, 170] on icon "check" at bounding box center [73, 190] width 7 height 85
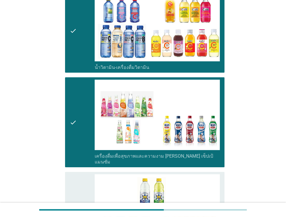
scroll to position [1150, 0]
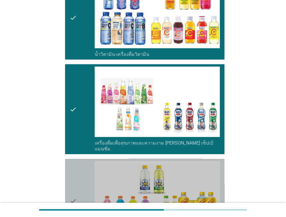
click at [76, 170] on icon "check" at bounding box center [73, 200] width 7 height 79
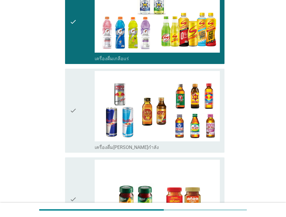
scroll to position [1336, 0]
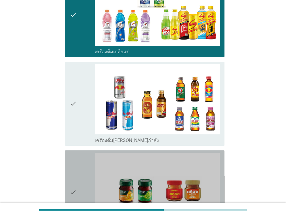
click at [84, 152] on div "check" at bounding box center [82, 191] width 25 height 79
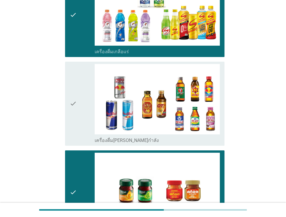
click at [80, 85] on div "check" at bounding box center [82, 103] width 25 height 79
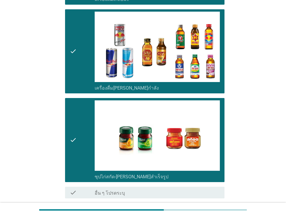
scroll to position [1394, 0]
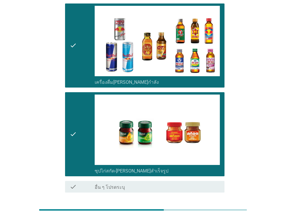
click at [206, 210] on div "ต่อไป" at bounding box center [209, 213] width 16 height 7
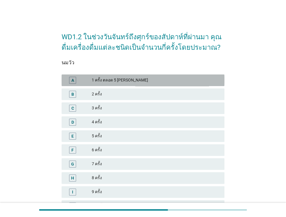
click at [162, 82] on div "1 ครั้ง ตลอด 5 [PERSON_NAME]" at bounding box center [156, 80] width 128 height 7
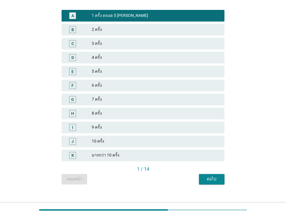
scroll to position [71, 0]
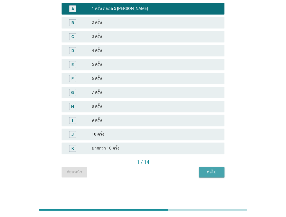
click at [220, 175] on button "ต่อไป" at bounding box center [212, 172] width 26 height 10
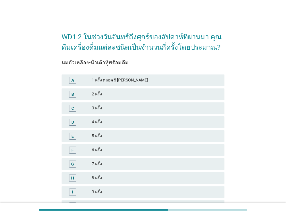
click at [177, 86] on div "A 1 ครั้ง ตลอด 5 [PERSON_NAME]" at bounding box center [142, 80] width 165 height 14
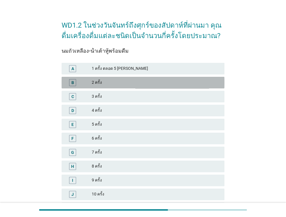
click at [172, 77] on div "B 2 ครั้ง" at bounding box center [143, 83] width 163 height 12
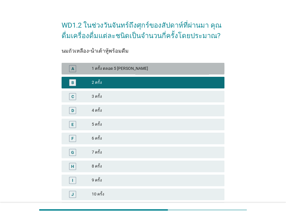
click at [165, 69] on div "1 ครั้ง ตลอด 5 [PERSON_NAME]" at bounding box center [156, 68] width 128 height 7
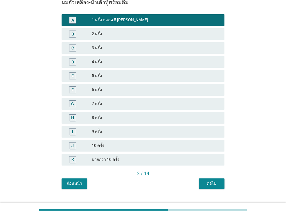
scroll to position [71, 0]
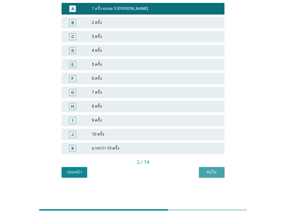
click at [210, 172] on div "ต่อไป" at bounding box center [212, 172] width 16 height 6
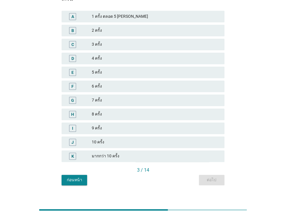
scroll to position [0, 0]
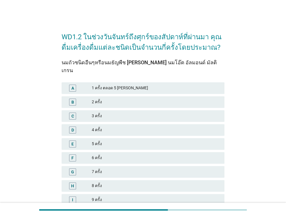
click at [171, 86] on div "A 1 ครั้ง ตลอด 5 [PERSON_NAME]" at bounding box center [142, 88] width 165 height 14
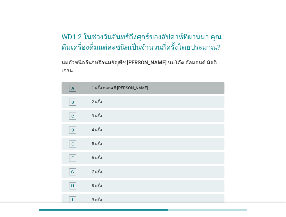
click at [162, 85] on div "1 ครั้ง ตลอด 5 [PERSON_NAME]" at bounding box center [156, 88] width 128 height 7
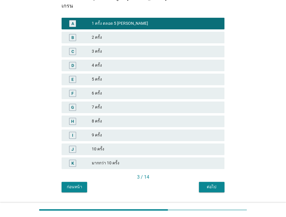
scroll to position [71, 0]
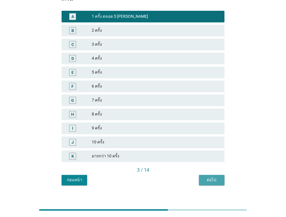
click at [207, 177] on div "ต่อไป" at bounding box center [212, 180] width 16 height 6
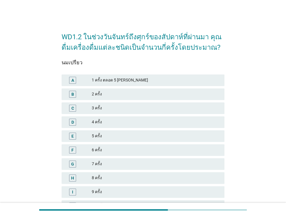
click at [176, 77] on div "1 ครั้ง ตลอด 5 [PERSON_NAME]" at bounding box center [156, 80] width 128 height 7
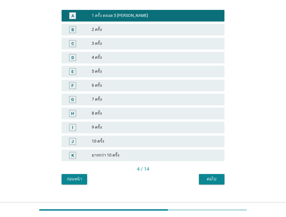
scroll to position [71, 0]
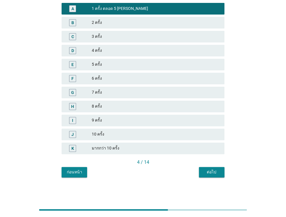
click at [206, 170] on div "ต่อไป" at bounding box center [212, 172] width 16 height 6
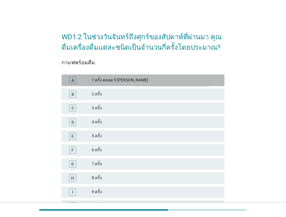
click at [170, 79] on div "1 ครั้ง ตลอด 5 [PERSON_NAME]" at bounding box center [156, 80] width 128 height 7
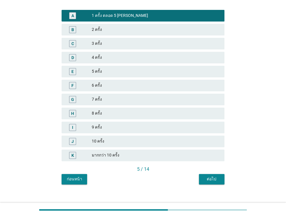
scroll to position [71, 0]
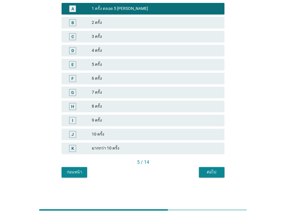
drag, startPoint x: 210, startPoint y: 164, endPoint x: 210, endPoint y: 172, distance: 8.4
click at [210, 172] on div "กาแฟพร้อมดื่ม A 1 ครั้ง ตลอด 5 วันจันทร์ถึงศุกร์ B 2 ครั้ง C 3 ครั้ง D 4 ครั้ง …" at bounding box center [143, 79] width 163 height 196
click at [210, 172] on div "ต่อไป" at bounding box center [212, 172] width 16 height 6
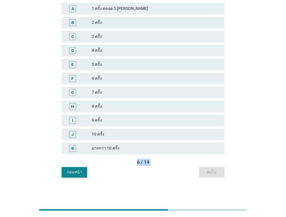
scroll to position [0, 0]
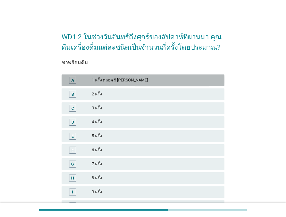
click at [186, 79] on div "1 ครั้ง ตลอด 5 [PERSON_NAME]" at bounding box center [156, 80] width 128 height 7
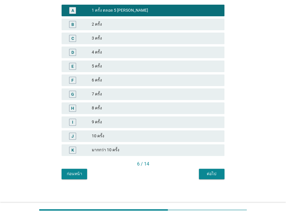
scroll to position [71, 0]
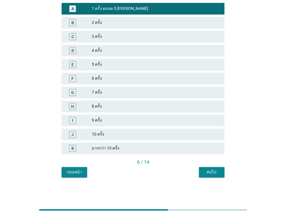
drag, startPoint x: 213, startPoint y: 166, endPoint x: 211, endPoint y: 168, distance: 3.1
click at [211, 168] on div "ชาพร้อมดื่ม A 1 ครั้ง ตลอด 5 วันจันทร์ถึงศุกร์ B 2 ครั้ง C 3 ครั้ง D 4 ครั้ง E …" at bounding box center [143, 79] width 163 height 196
click at [211, 168] on button "ต่อไป" at bounding box center [212, 172] width 26 height 10
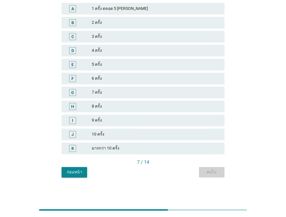
scroll to position [0, 0]
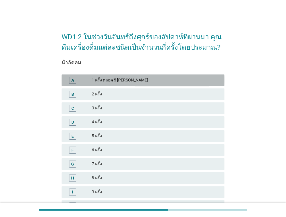
click at [149, 75] on div "A 1 ครั้ง ตลอด 5 [PERSON_NAME]" at bounding box center [143, 80] width 163 height 12
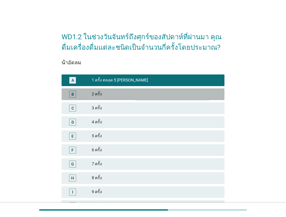
click at [141, 93] on div "2 ครั้ง" at bounding box center [156, 94] width 128 height 7
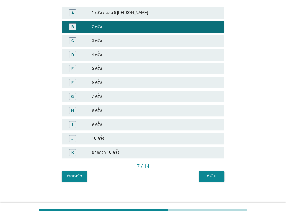
scroll to position [71, 0]
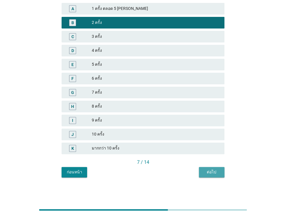
click at [199, 170] on button "ต่อไป" at bounding box center [212, 172] width 26 height 10
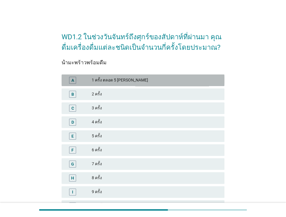
click at [171, 80] on div "1 ครั้ง ตลอด 5 [PERSON_NAME]" at bounding box center [156, 80] width 128 height 7
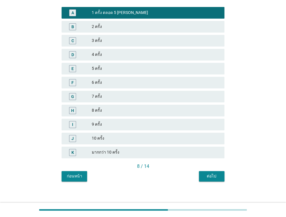
scroll to position [71, 0]
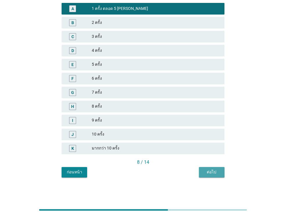
click at [210, 168] on button "ต่อไป" at bounding box center [212, 172] width 26 height 10
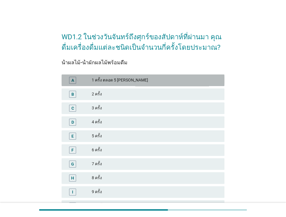
click at [164, 79] on div "1 ครั้ง ตลอด 5 [PERSON_NAME]" at bounding box center [156, 80] width 128 height 7
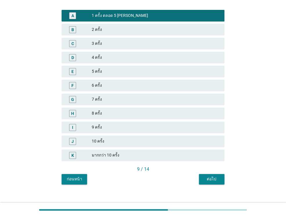
scroll to position [71, 0]
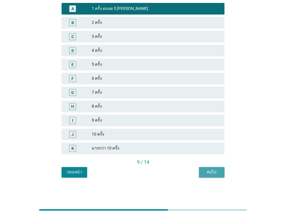
click at [208, 172] on div "ต่อไป" at bounding box center [212, 172] width 16 height 6
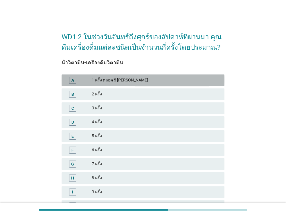
click at [182, 80] on div "1 ครั้ง ตลอด 5 [PERSON_NAME]" at bounding box center [156, 80] width 128 height 7
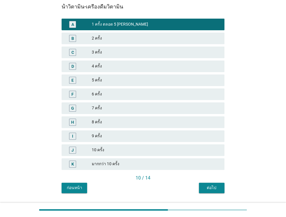
scroll to position [71, 0]
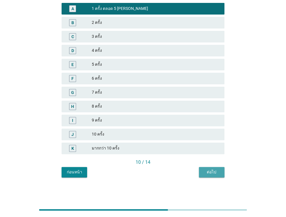
click at [213, 169] on div "ต่อไป" at bounding box center [212, 172] width 16 height 6
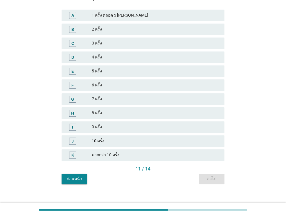
scroll to position [70, 0]
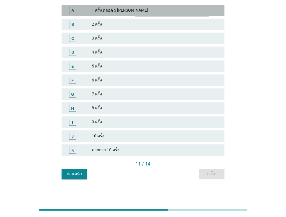
click at [153, 8] on div "1 ครั้ง ตลอด 5 [PERSON_NAME]" at bounding box center [156, 10] width 128 height 7
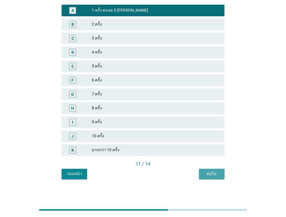
click at [214, 170] on button "ต่อไป" at bounding box center [212, 173] width 26 height 10
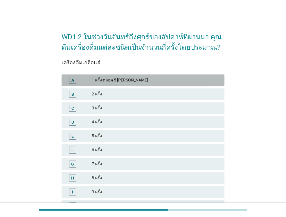
click at [176, 85] on div "A 1 ครั้ง ตลอด 5 [PERSON_NAME]" at bounding box center [143, 80] width 163 height 12
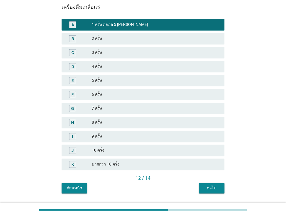
scroll to position [71, 0]
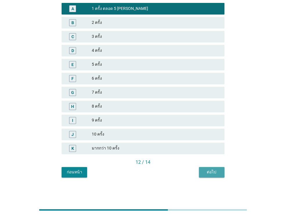
click at [218, 174] on div "ต่อไป" at bounding box center [212, 172] width 16 height 6
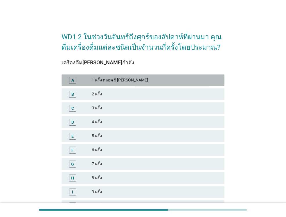
click at [164, 75] on div "A 1 ครั้ง ตลอด 5 [PERSON_NAME]" at bounding box center [143, 80] width 163 height 12
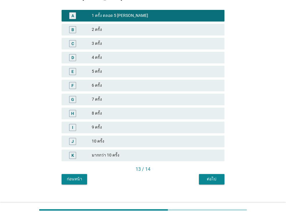
scroll to position [71, 0]
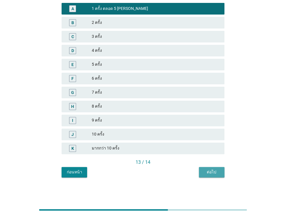
click at [212, 167] on button "ต่อไป" at bounding box center [212, 172] width 26 height 10
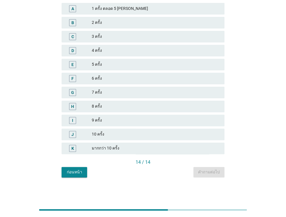
scroll to position [0, 0]
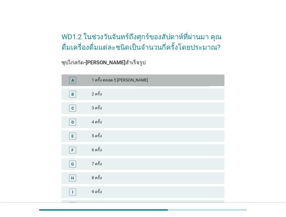
click at [189, 76] on div "A 1 ครั้ง ตลอด 5 [PERSON_NAME]" at bounding box center [143, 80] width 163 height 12
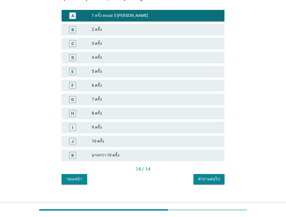
scroll to position [71, 0]
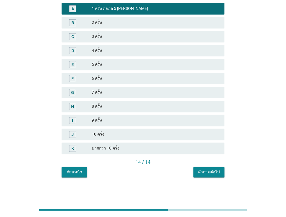
click at [215, 170] on div "คำถามต่อไป" at bounding box center [209, 172] width 22 height 6
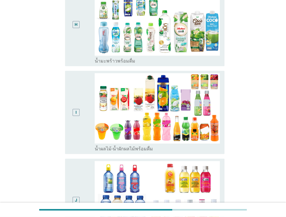
scroll to position [720, 0]
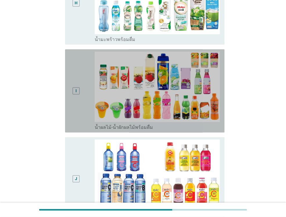
click at [85, 100] on div "I" at bounding box center [82, 91] width 25 height 78
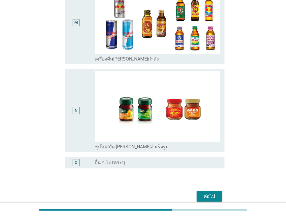
scroll to position [1159, 0]
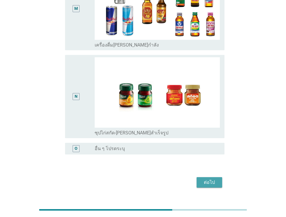
click at [209, 179] on div "ต่อไป" at bounding box center [209, 182] width 16 height 7
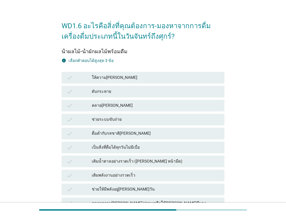
scroll to position [12, 0]
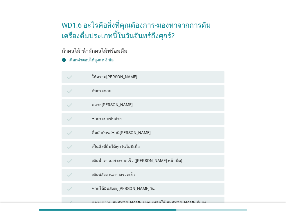
click at [161, 71] on div "check ให้ความ[PERSON_NAME]" at bounding box center [142, 77] width 165 height 14
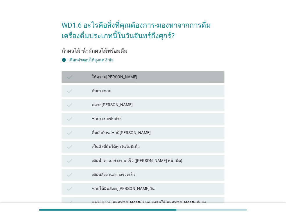
click at [148, 76] on div "ให้ความ[PERSON_NAME]" at bounding box center [156, 76] width 128 height 7
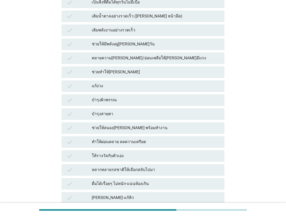
scroll to position [163, 0]
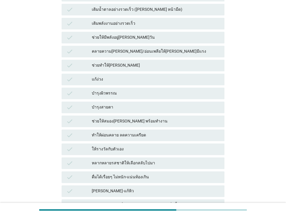
click at [138, 29] on div "check เติมพลังงานอย่างรวดเร็ว" at bounding box center [142, 24] width 165 height 14
click at [128, 33] on div "check ช่วยให้มีพลังอยู่[PERSON_NAME]วัน" at bounding box center [143, 38] width 163 height 12
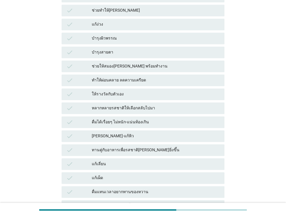
scroll to position [232, 0]
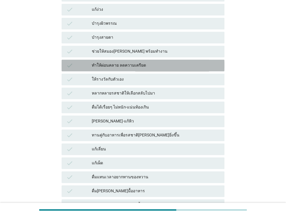
click at [134, 68] on div "ทำให้ผ่อนคลาย ลดความเครียด" at bounding box center [156, 65] width 128 height 7
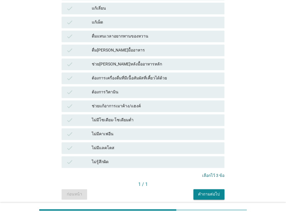
scroll to position [395, 0]
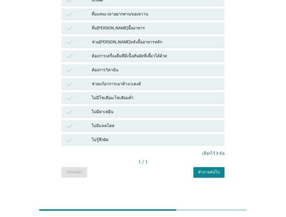
click at [203, 175] on div "คำถามต่อไป" at bounding box center [209, 172] width 22 height 6
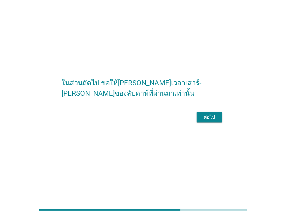
scroll to position [12, 0]
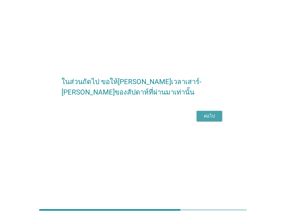
click at [211, 119] on div "ต่อไป" at bounding box center [209, 115] width 16 height 7
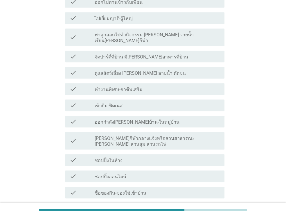
scroll to position [244, 0]
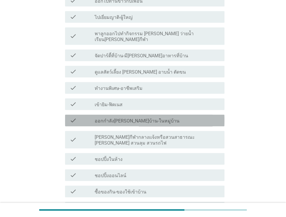
click at [147, 118] on label "ออกกำลัง[PERSON_NAME]บ้าน-ในหมู่บ้าน" at bounding box center [137, 121] width 85 height 6
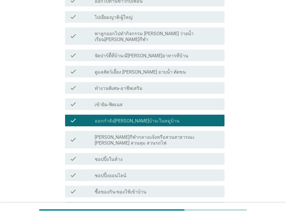
click at [137, 171] on div "check_box_outline_blank ชอปปิ้งออนไลน์" at bounding box center [157, 174] width 125 height 7
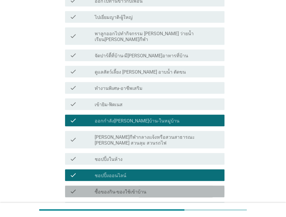
click at [132, 189] on label "ซื้อของกิน-ของใช้เข้าบ้าน" at bounding box center [121, 192] width 52 height 6
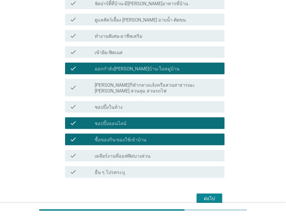
scroll to position [296, 0]
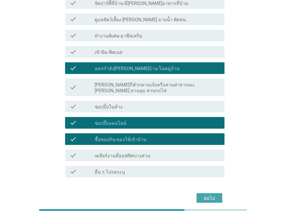
click at [204, 195] on div "ต่อไป" at bounding box center [209, 198] width 16 height 7
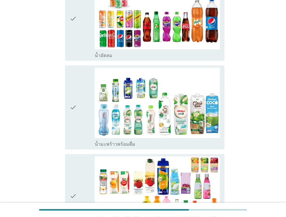
scroll to position [825, 0]
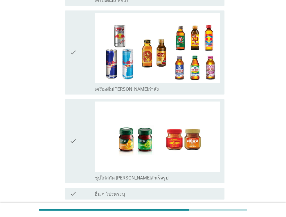
scroll to position [1394, 0]
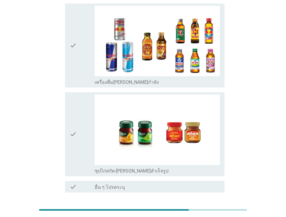
click at [211, 210] on div "ต่อไป" at bounding box center [209, 213] width 16 height 7
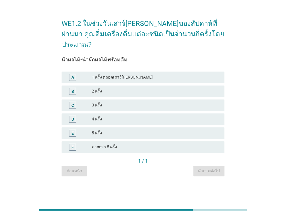
scroll to position [0, 0]
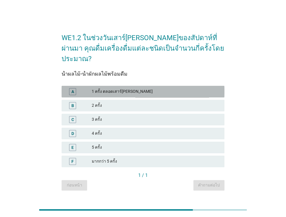
click at [166, 89] on div "1 ครั้ง ตลอดเสาร์[PERSON_NAME]" at bounding box center [156, 91] width 128 height 7
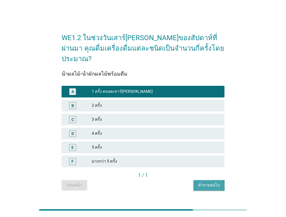
click at [216, 183] on button "คำถามต่อไป" at bounding box center [208, 185] width 31 height 10
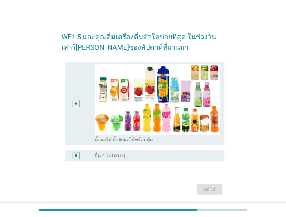
click at [74, 123] on div "A" at bounding box center [76, 103] width 12 height 78
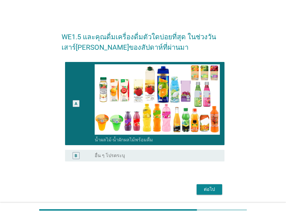
click at [210, 189] on div "ต่อไป" at bounding box center [209, 189] width 16 height 7
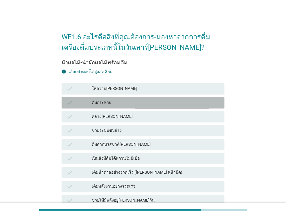
click at [125, 102] on div "ดับกระหาย" at bounding box center [156, 102] width 128 height 7
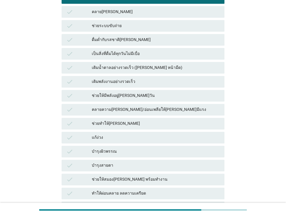
scroll to position [116, 0]
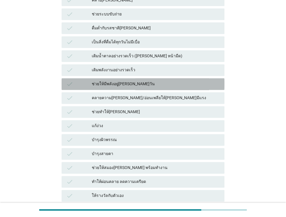
click at [109, 84] on div "ช่วยให้มีพลังอยู่[PERSON_NAME]วัน" at bounding box center [156, 83] width 128 height 7
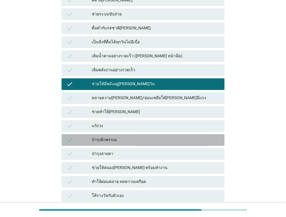
click at [112, 140] on div "บำรุงผิวพรรณ" at bounding box center [156, 139] width 128 height 7
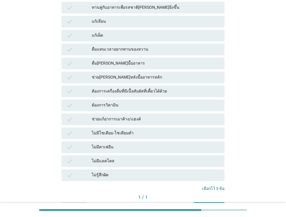
scroll to position [395, 0]
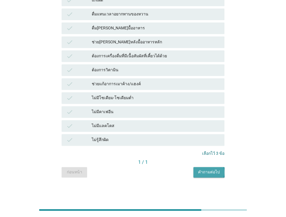
click at [208, 171] on div "คำถามต่อไป" at bounding box center [209, 172] width 22 height 6
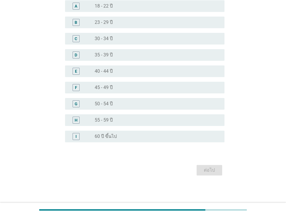
scroll to position [0, 0]
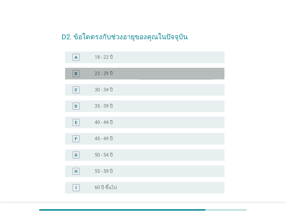
click at [129, 72] on div "radio_button_unchecked 23 - 29 ปี" at bounding box center [155, 74] width 121 height 6
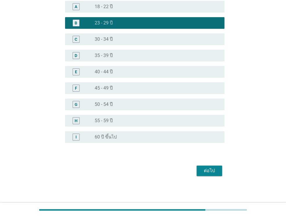
scroll to position [51, 0]
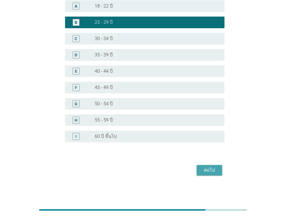
click at [212, 173] on button "ต่อไป" at bounding box center [210, 170] width 26 height 10
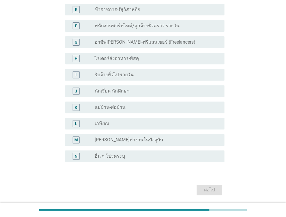
scroll to position [132, 0]
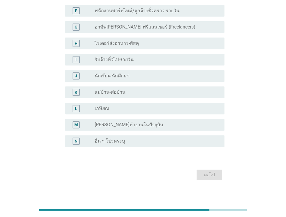
click at [157, 73] on div "radio_button_unchecked นักเรียน-นักศึกษา" at bounding box center [155, 76] width 121 height 6
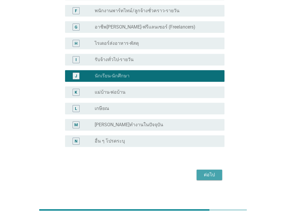
click at [202, 172] on div "ต่อไป" at bounding box center [209, 174] width 16 height 7
